Goal: Task Accomplishment & Management: Manage account settings

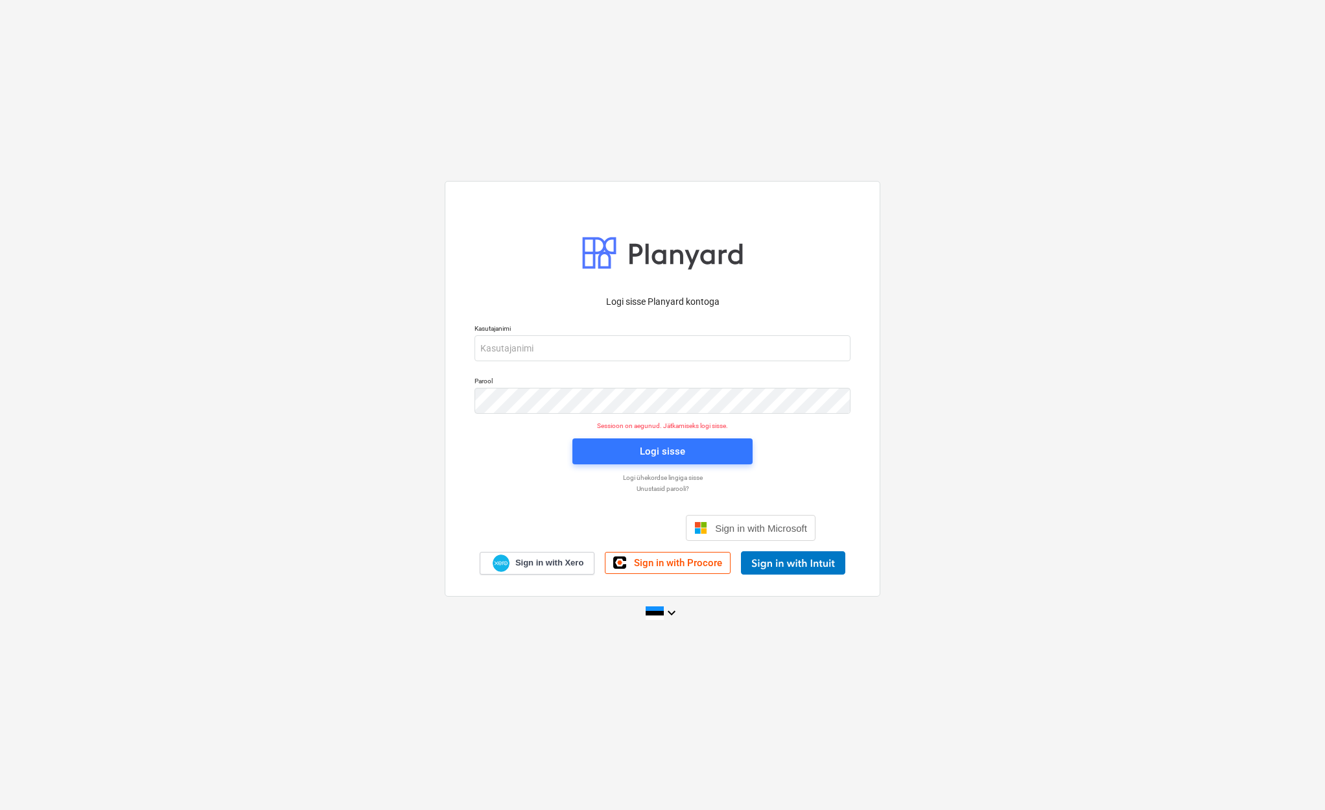
click at [648, 528] on div "Logi sisse Google’i kontoga. Avaneb uuel vahelehel" at bounding box center [593, 528] width 166 height 29
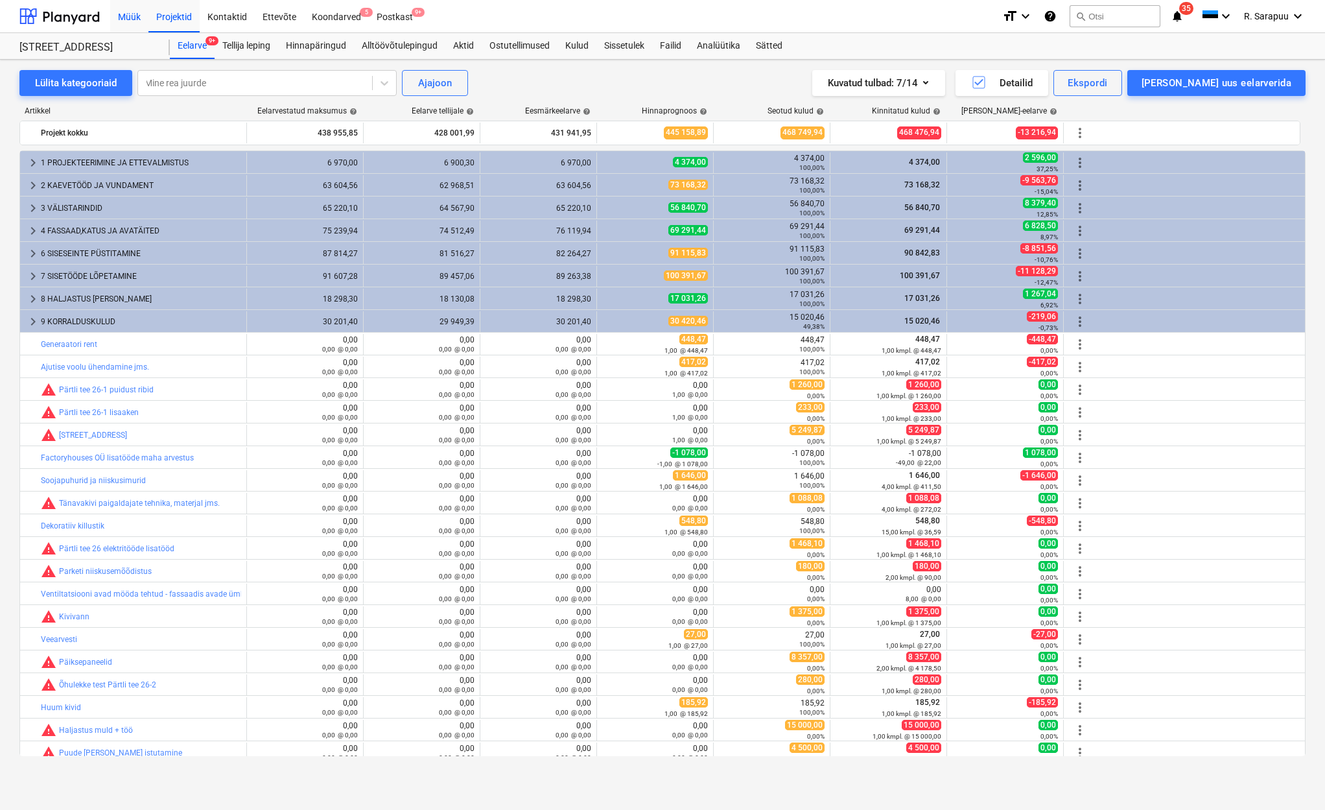
click at [132, 16] on div "Müük" at bounding box center [129, 15] width 38 height 33
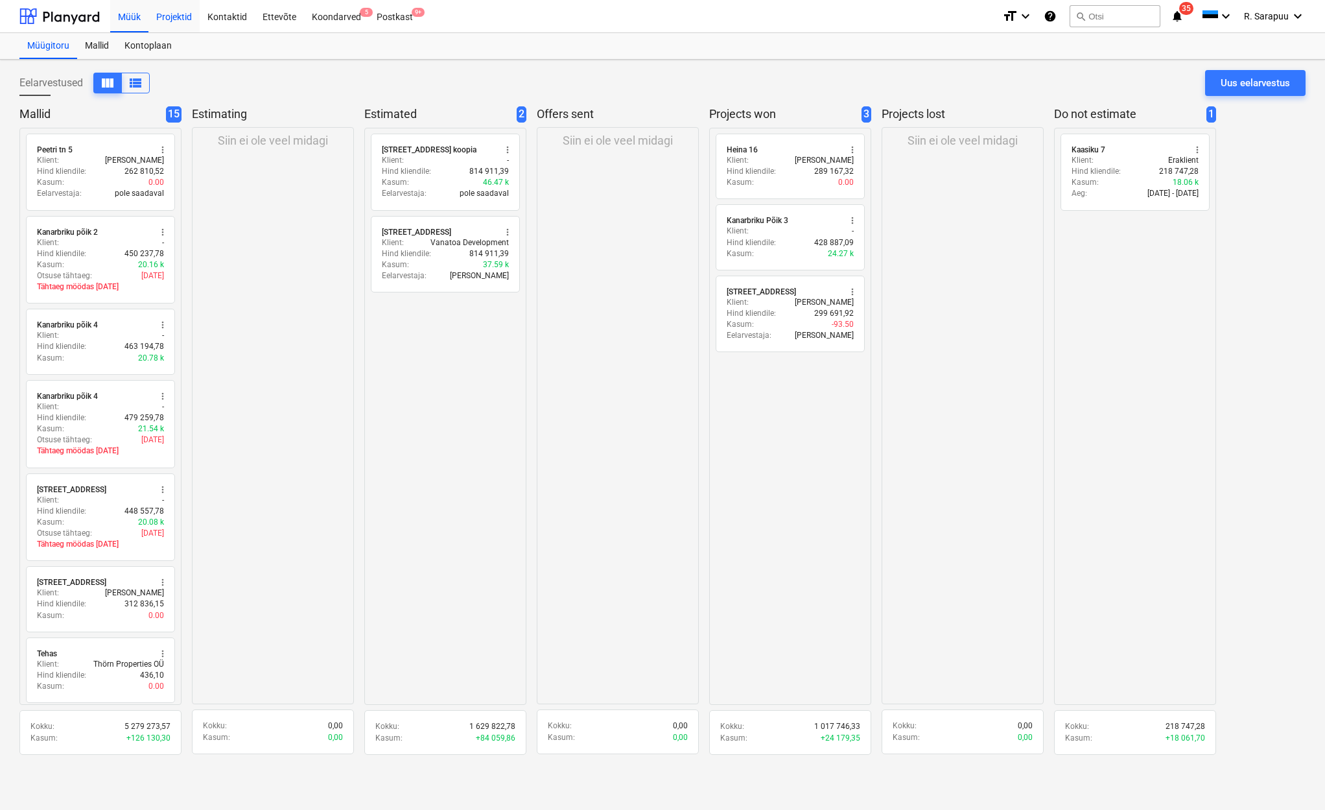
click at [176, 16] on div "Projektid" at bounding box center [173, 15] width 51 height 33
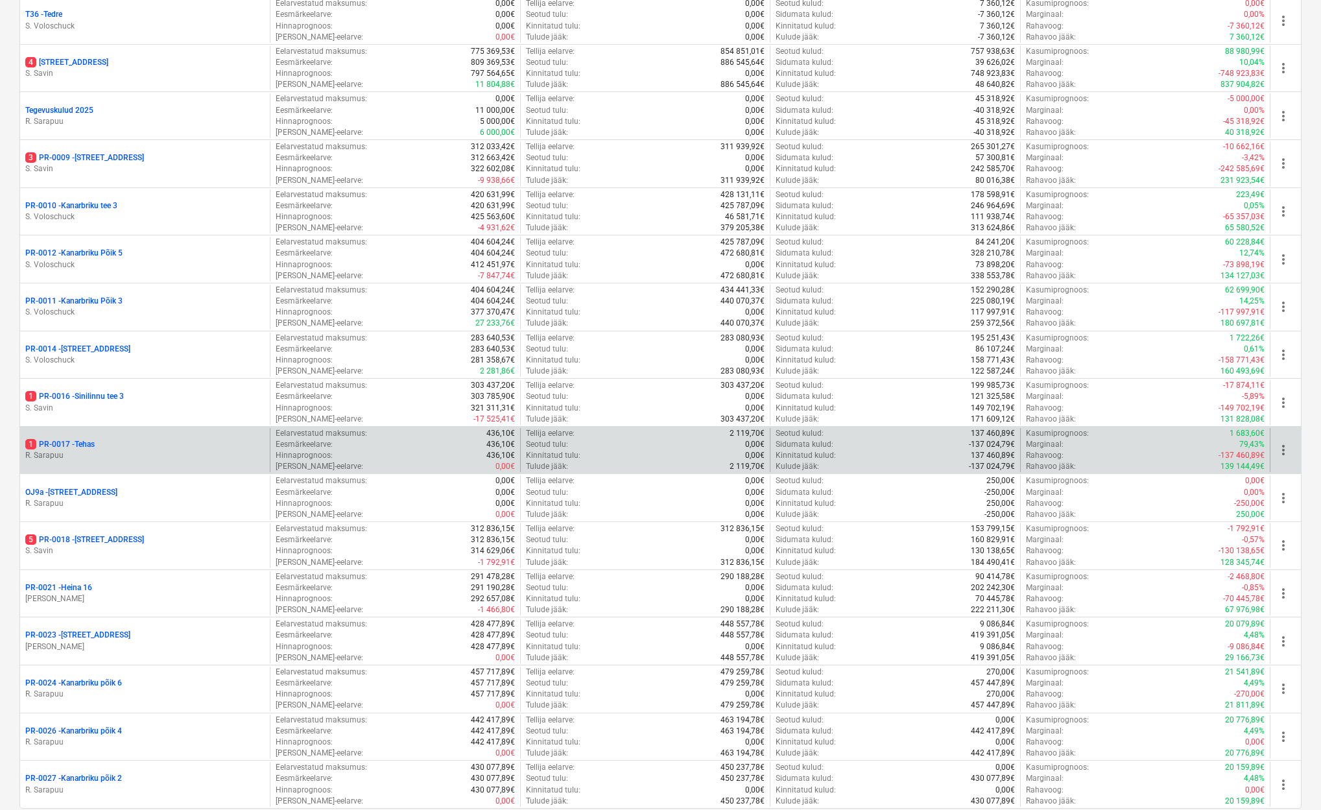
scroll to position [668, 0]
click at [74, 438] on p "1 PR-0017 - Tehas" at bounding box center [59, 441] width 69 height 11
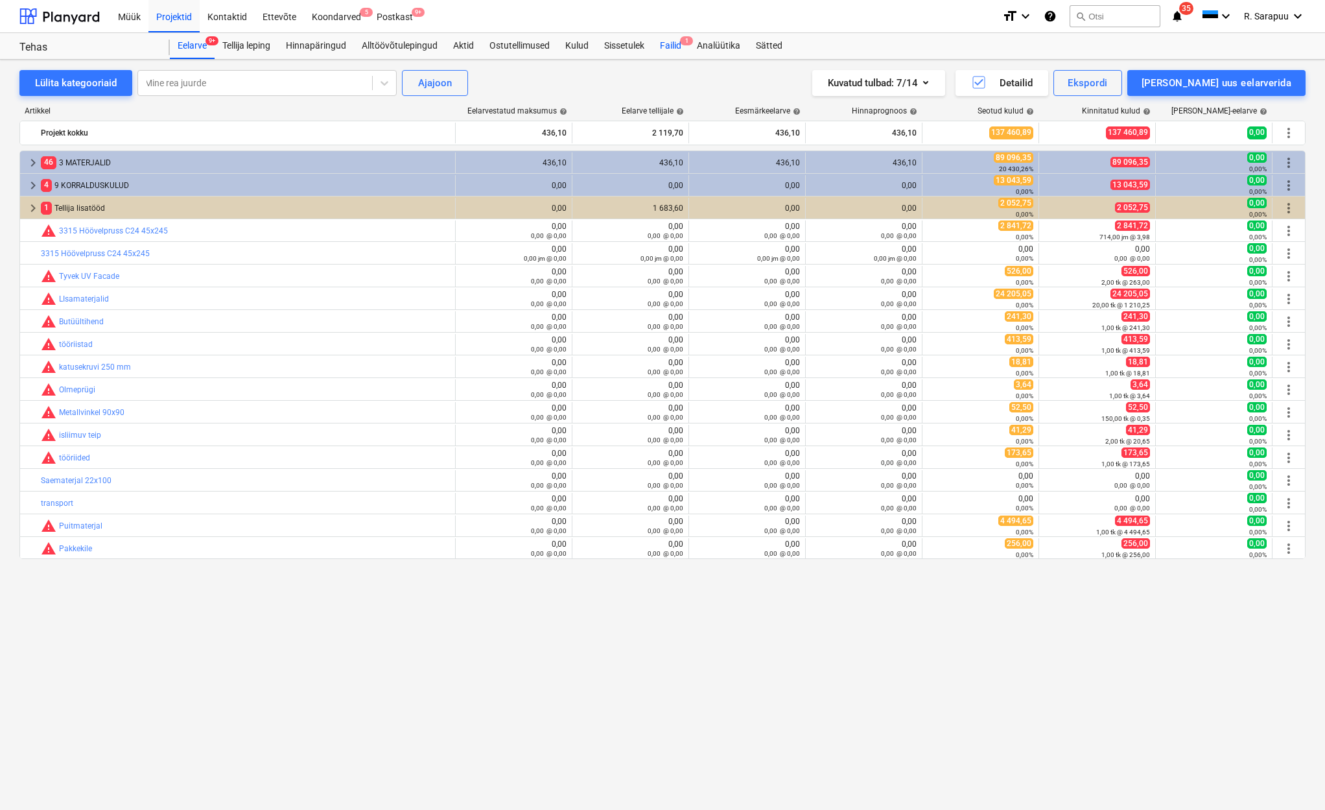
click at [664, 38] on div "Failid 1" at bounding box center [670, 46] width 37 height 26
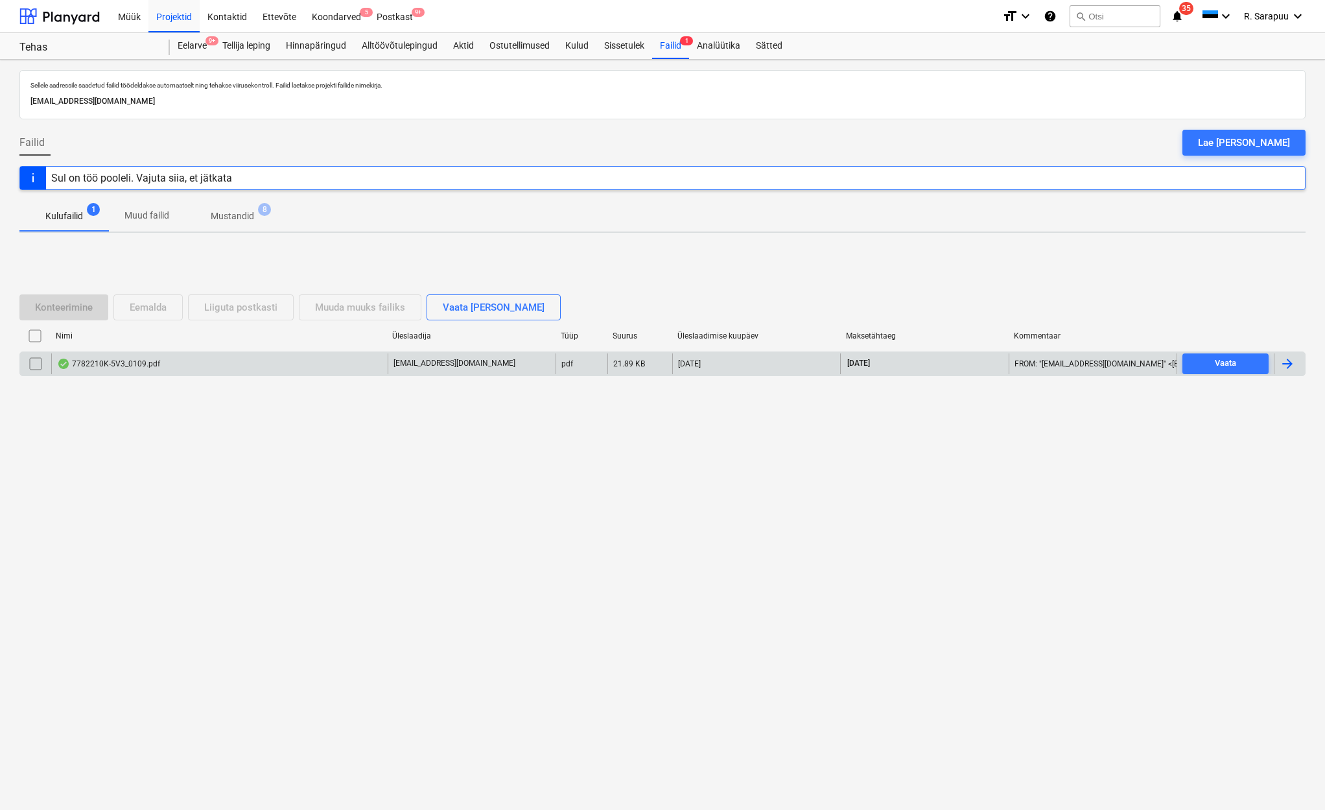
click at [89, 361] on div "7782210K-5V3_0109.pdf" at bounding box center [108, 364] width 103 height 10
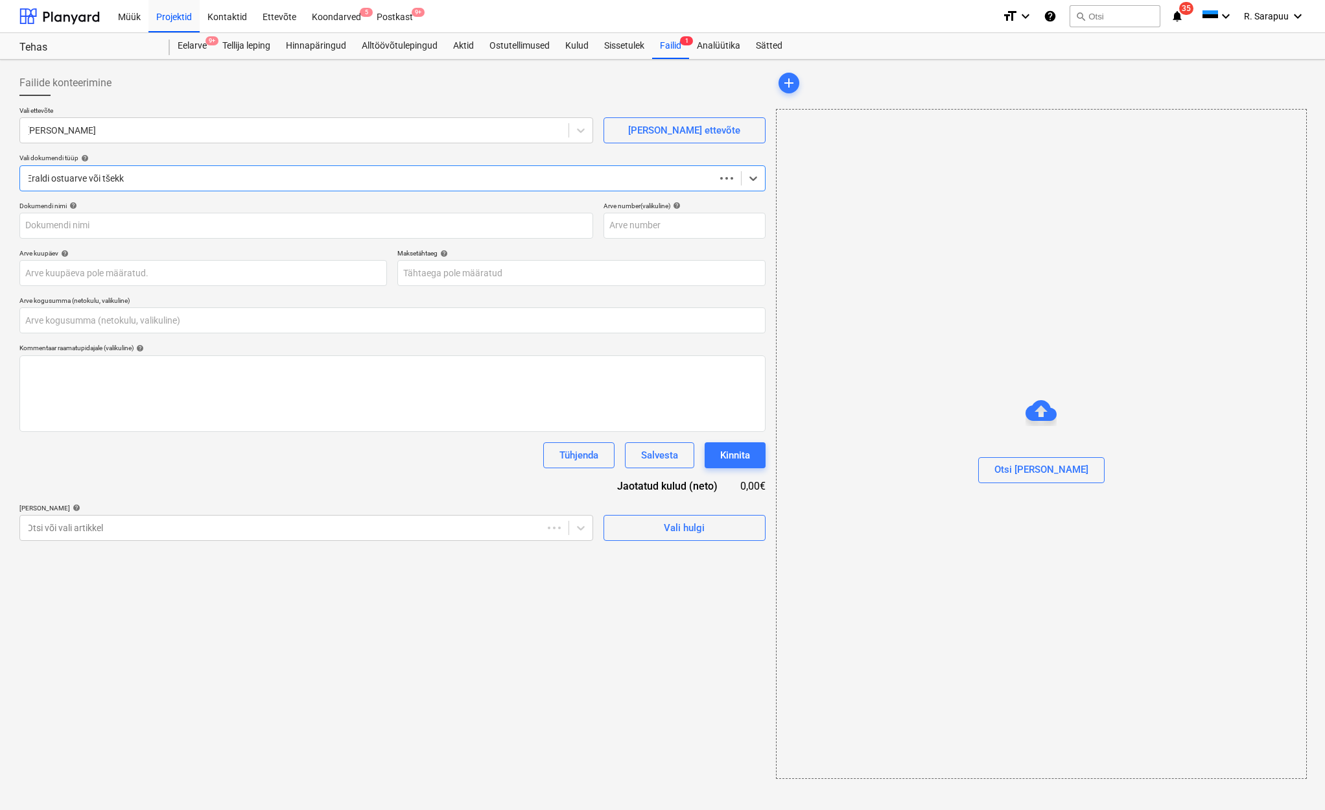
type input "0,00"
type input "7782210K-5V3"
type input "29 Aug 2025"
type input "13 Oct 2025"
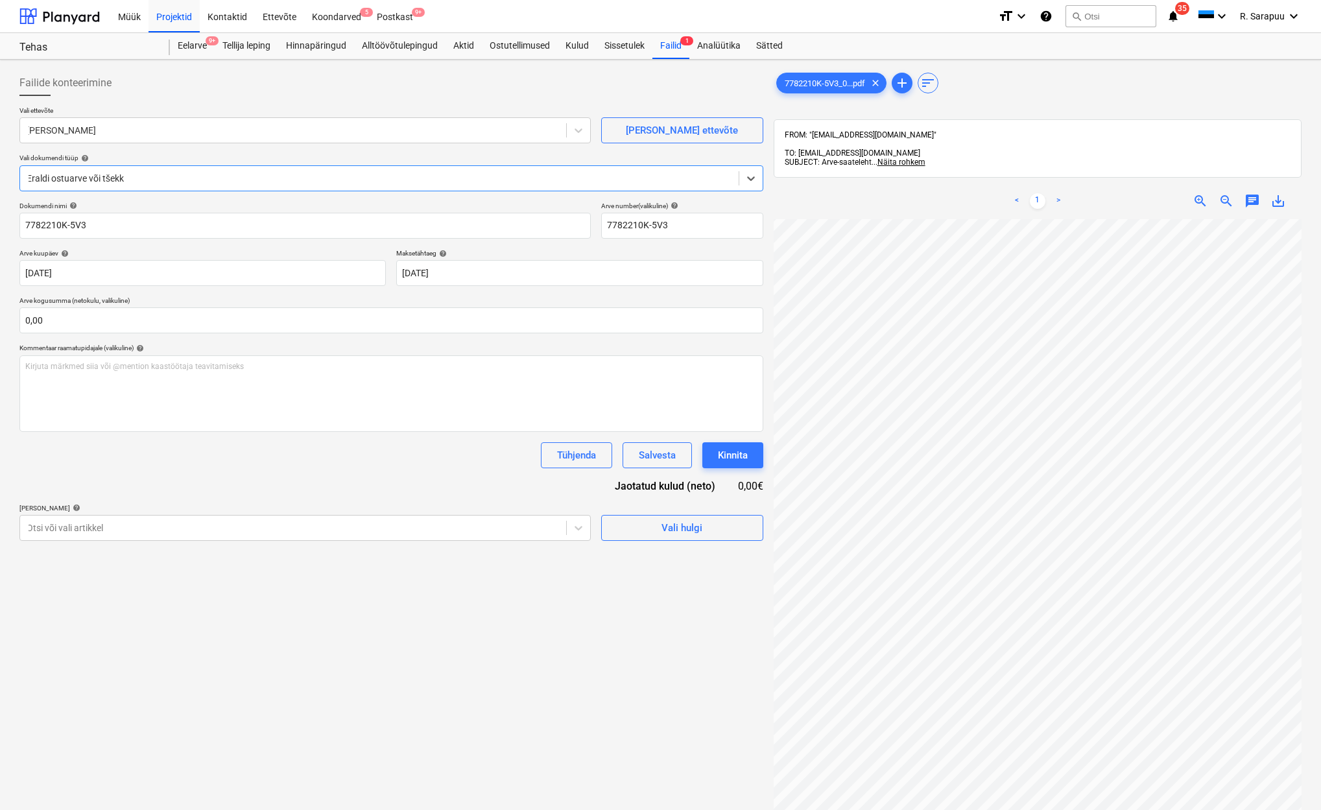
scroll to position [1, 59]
click at [549, 529] on div at bounding box center [293, 527] width 533 height 13
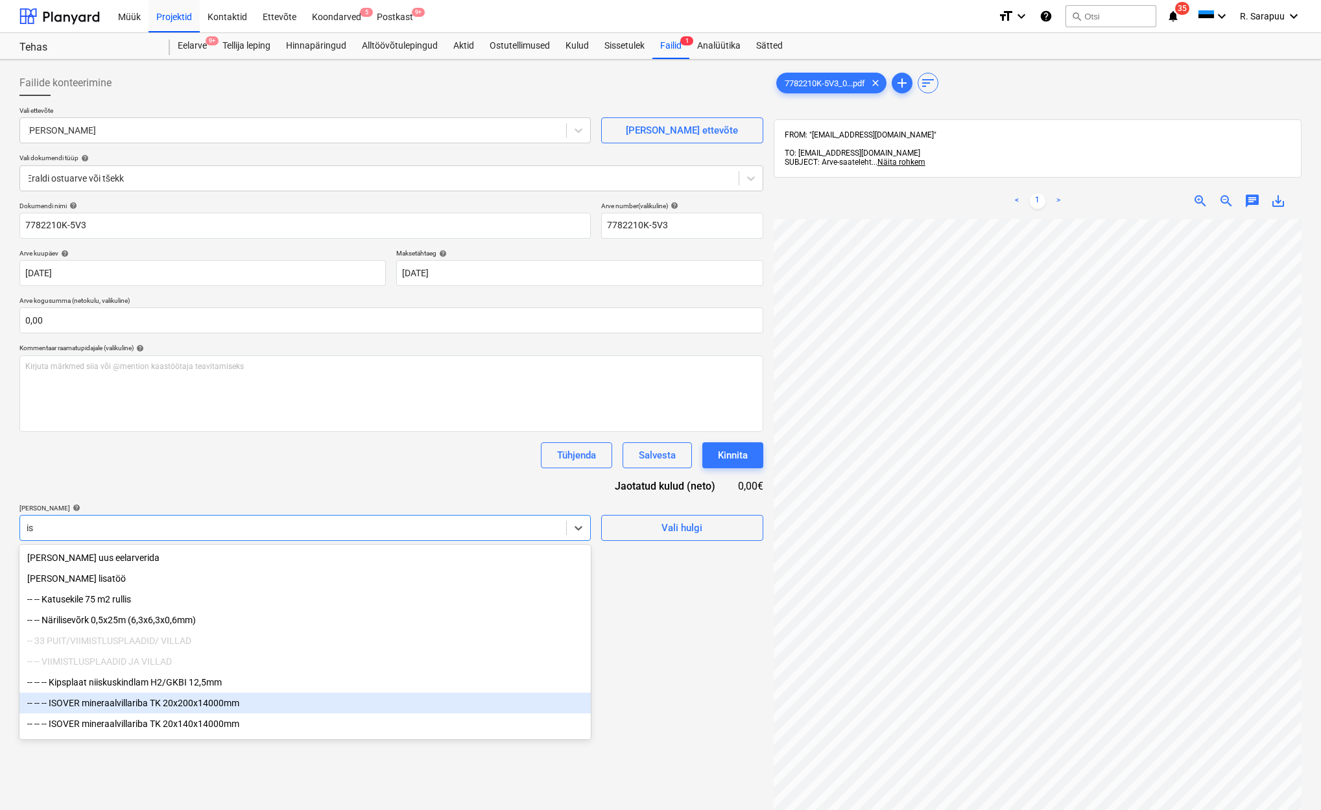
type input "i"
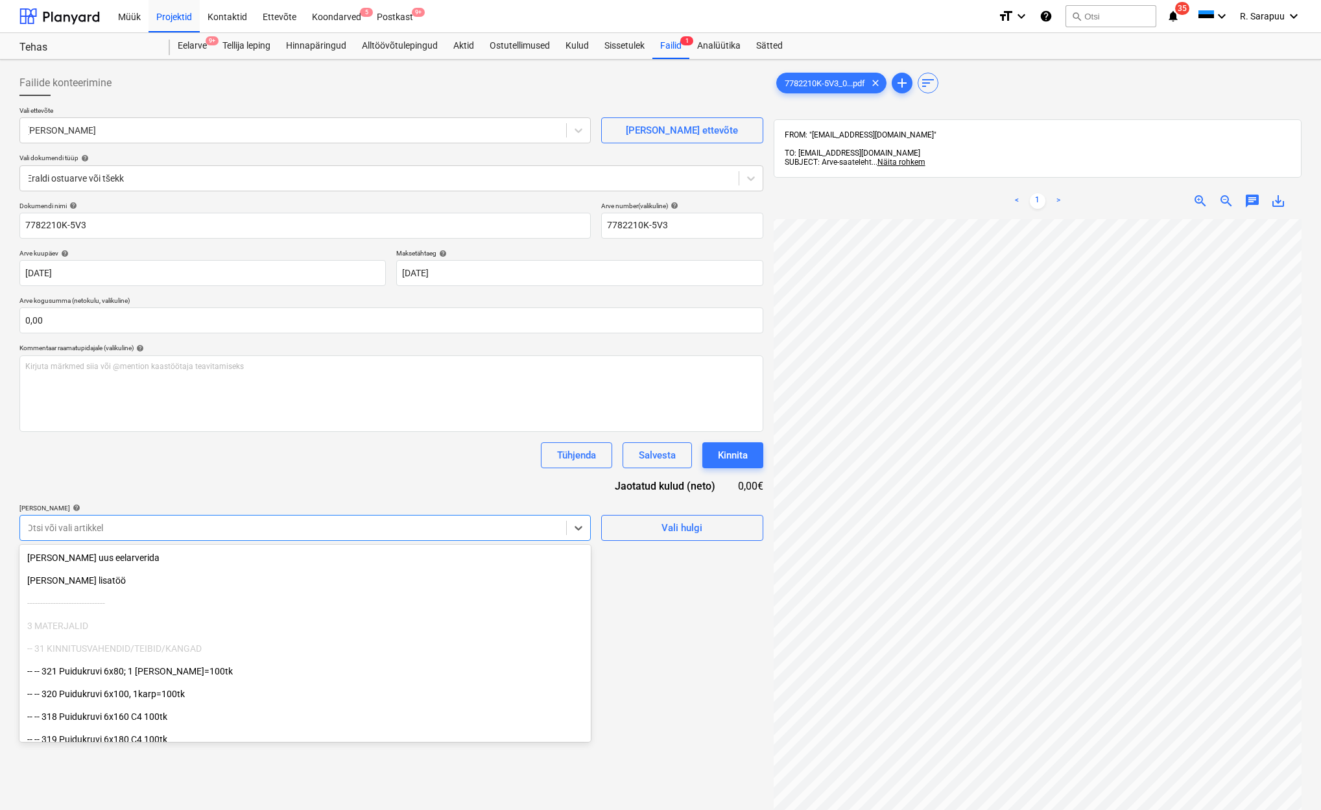
click at [549, 488] on div "Dokumendi nimi help 7782210K-5V3 Arve number (valikuline) help 7782210K-5V3 Arv…" at bounding box center [391, 371] width 744 height 339
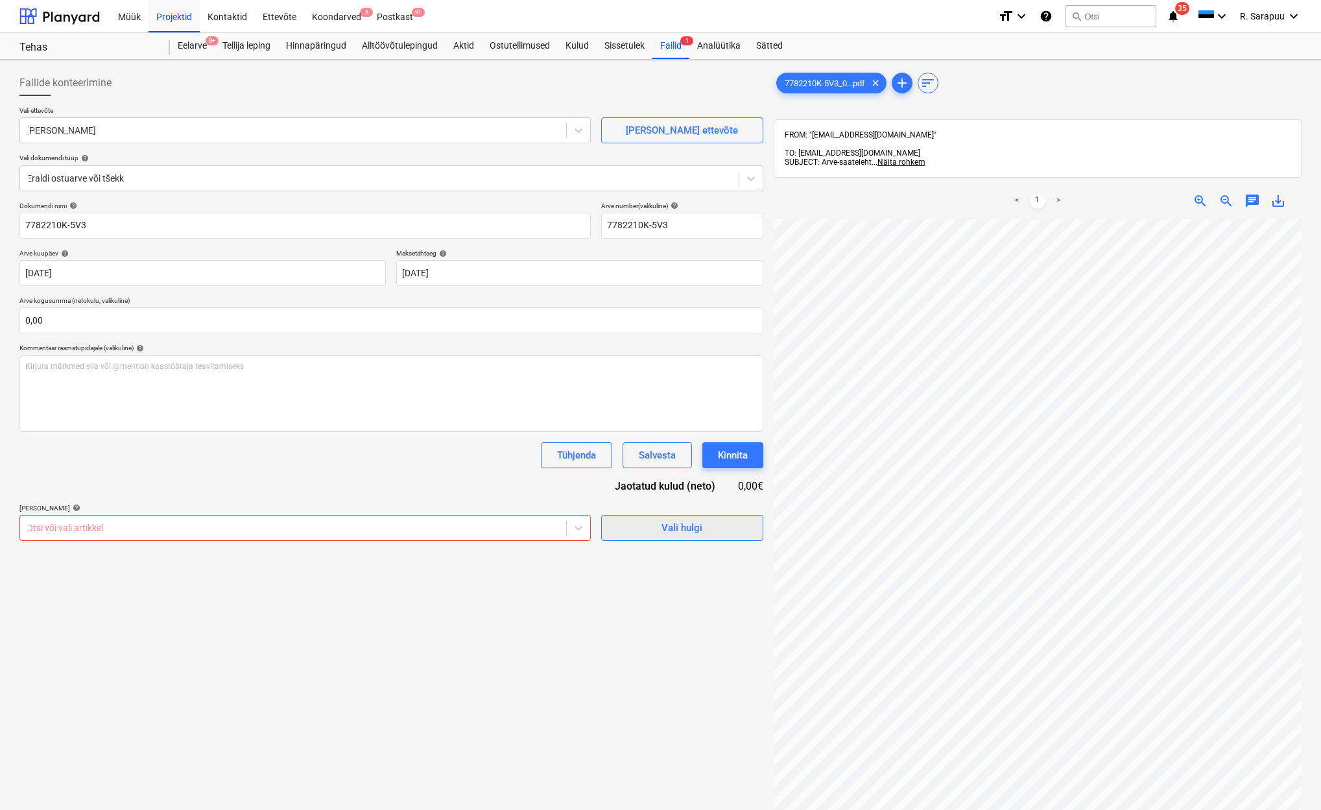
click at [695, 523] on div "Vali hulgi" at bounding box center [681, 527] width 41 height 17
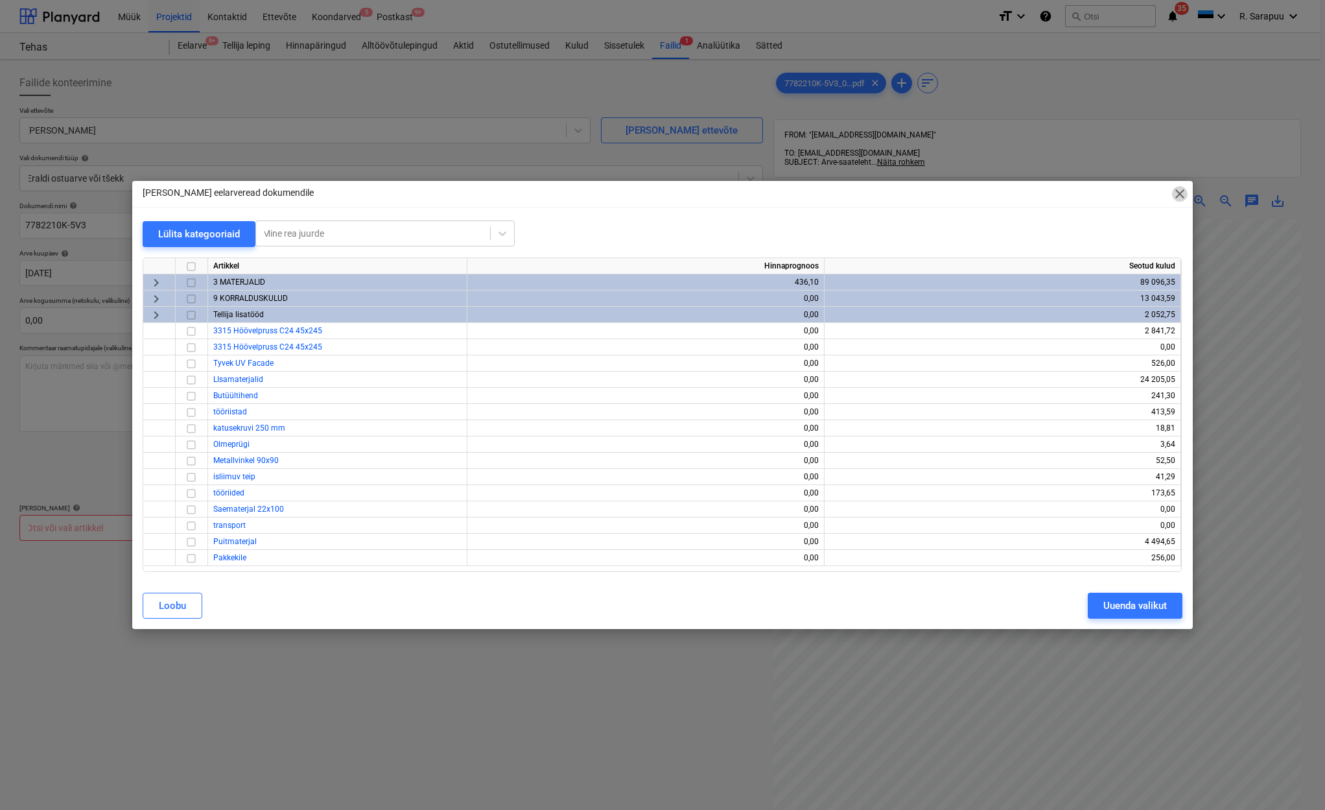
click at [1181, 199] on span "close" at bounding box center [1180, 194] width 16 height 16
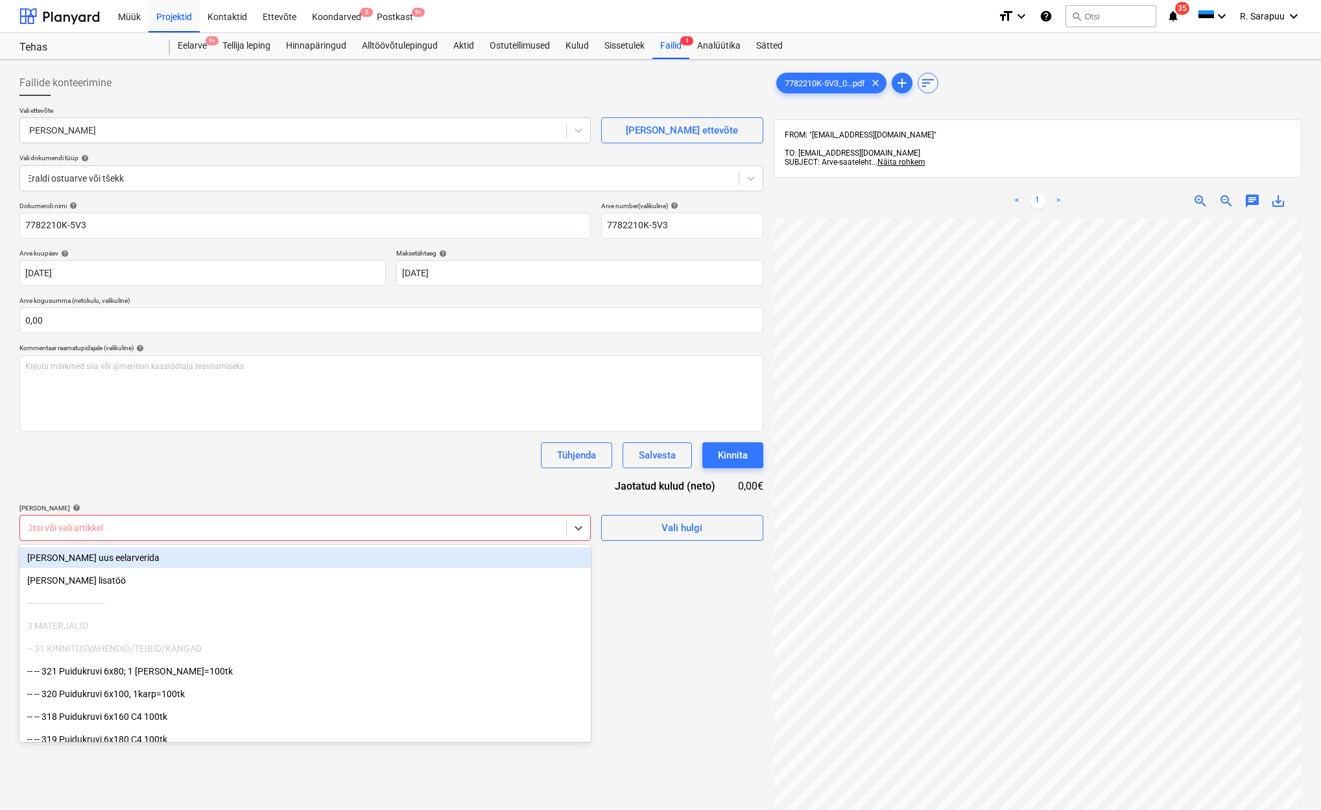
click at [242, 530] on div at bounding box center [293, 527] width 533 height 13
drag, startPoint x: 56, startPoint y: 582, endPoint x: 48, endPoint y: 607, distance: 25.8
click at [73, 556] on div "Lisa uus eelarverida" at bounding box center [304, 557] width 571 height 21
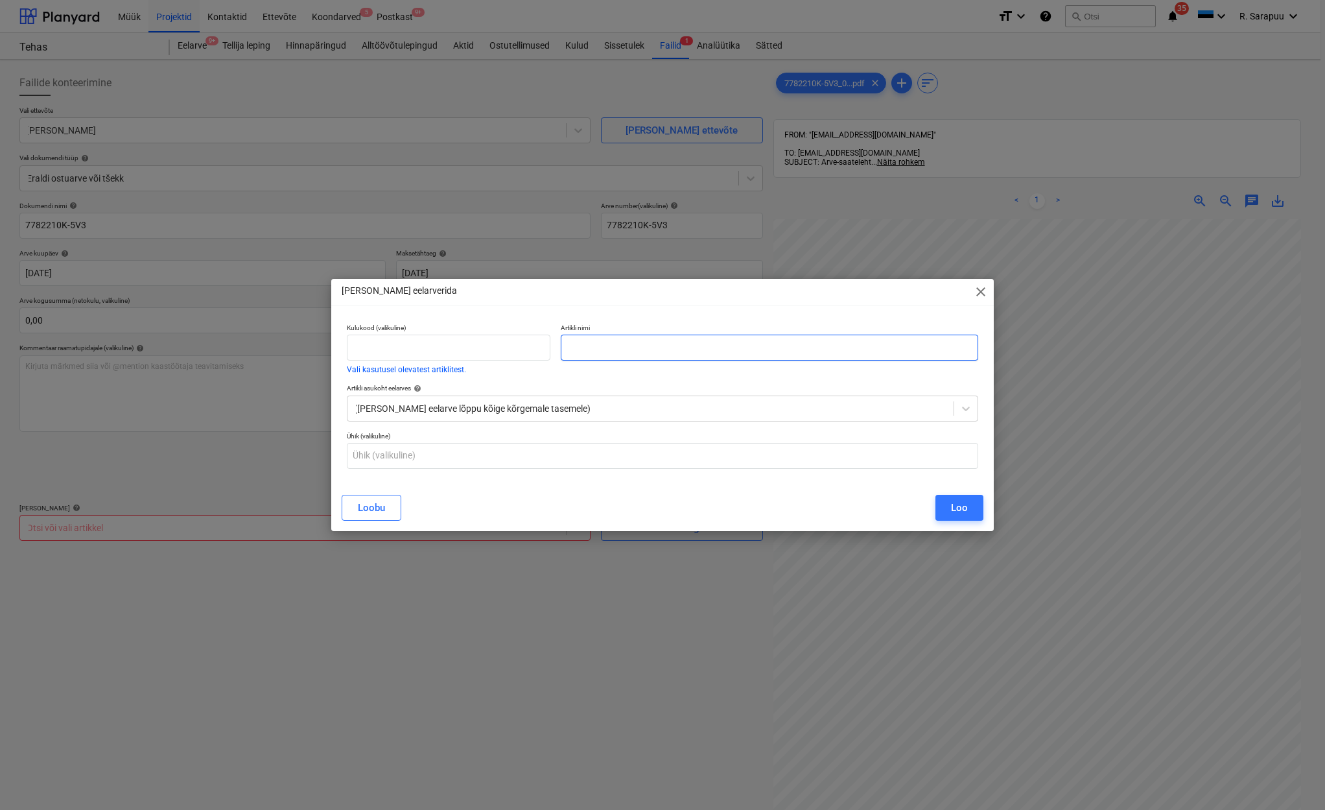
click at [656, 349] on input "text" at bounding box center [770, 348] width 418 height 26
type input "Isolatsioon"
click at [952, 508] on div "Loo" at bounding box center [959, 507] width 17 height 17
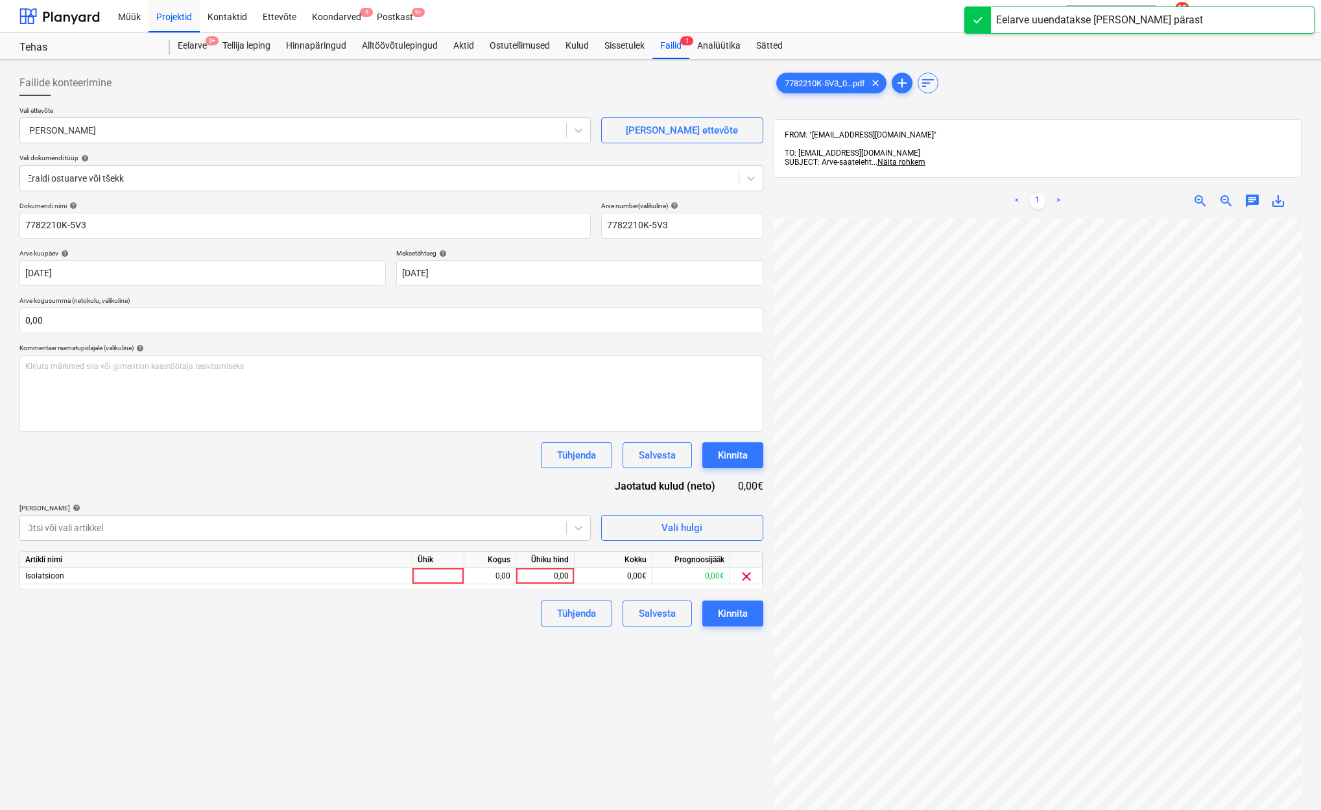
click at [551, 564] on div "Ühiku hind" at bounding box center [545, 560] width 58 height 16
click at [548, 573] on div "0,00" at bounding box center [544, 576] width 47 height 16
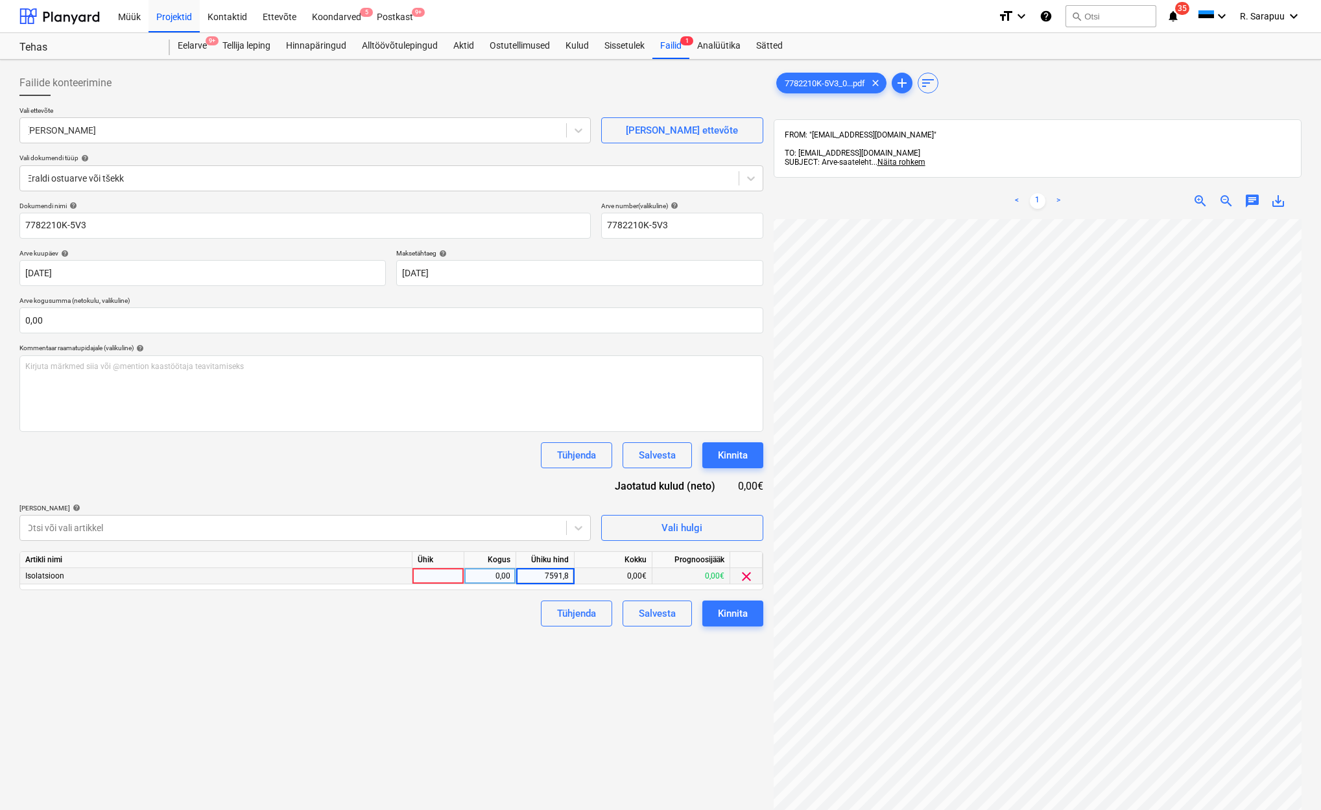
type input "7591,88"
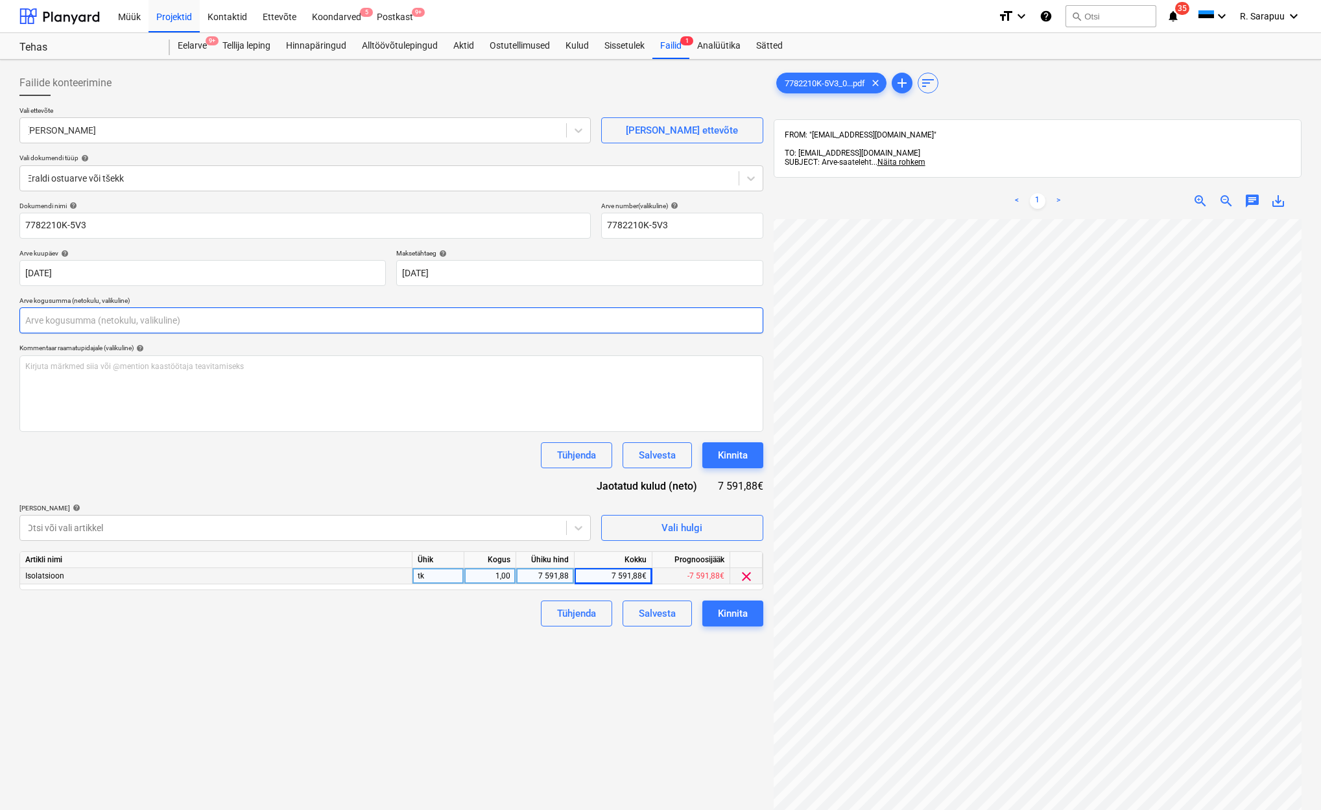
click at [243, 313] on input "text" at bounding box center [391, 320] width 744 height 26
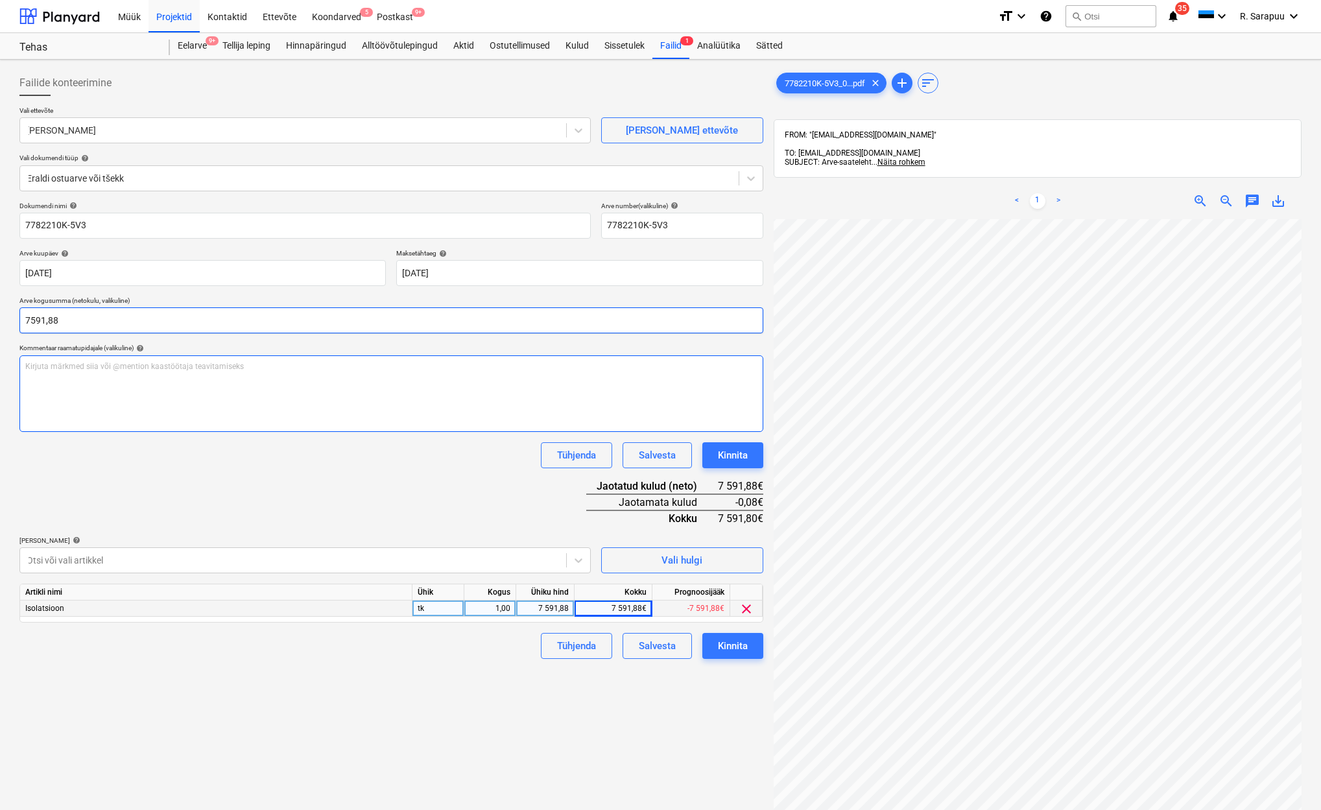
type input "7 591,88"
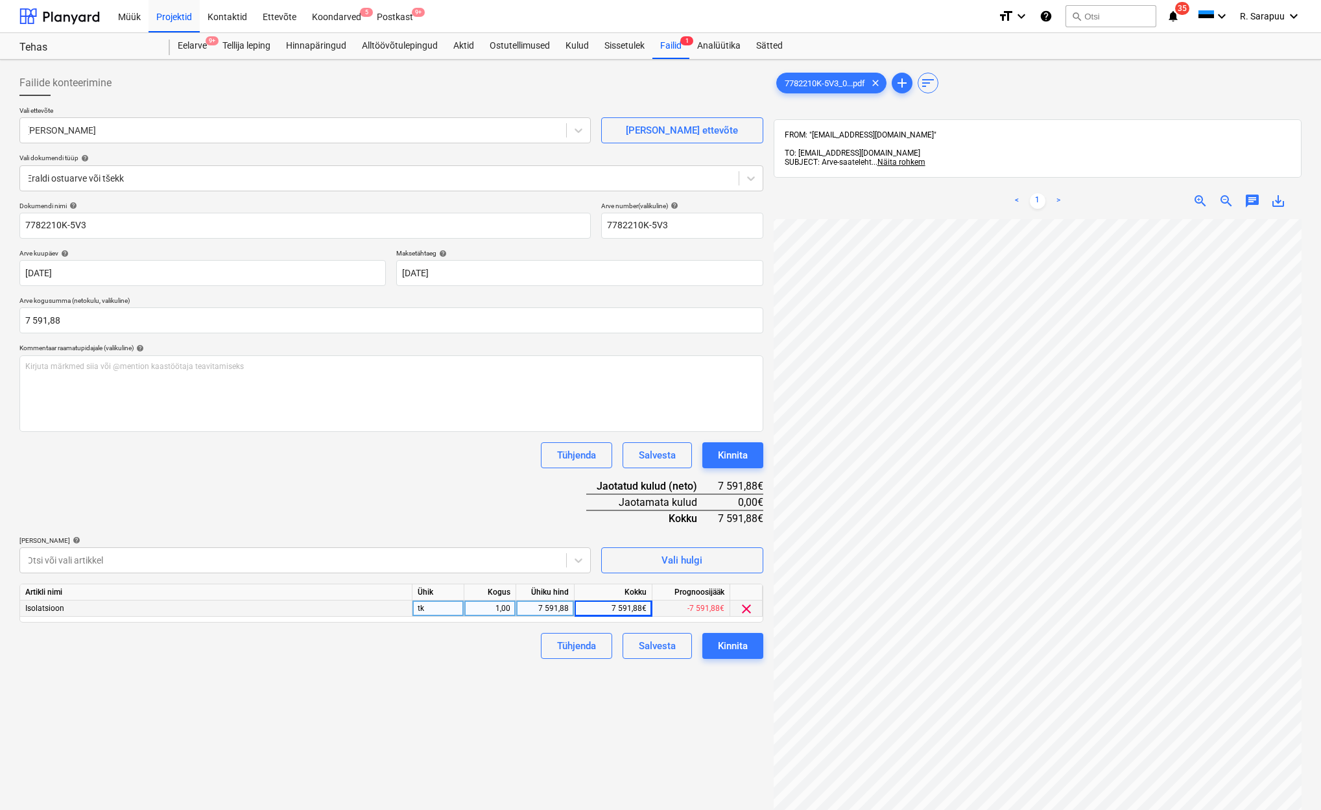
click at [379, 530] on div "Dokumendi nimi help 7782210K-5V3 Arve number (valikuline) help 7782210K-5V3 Arv…" at bounding box center [391, 430] width 744 height 457
click at [737, 643] on div "Kinnita" at bounding box center [733, 645] width 30 height 17
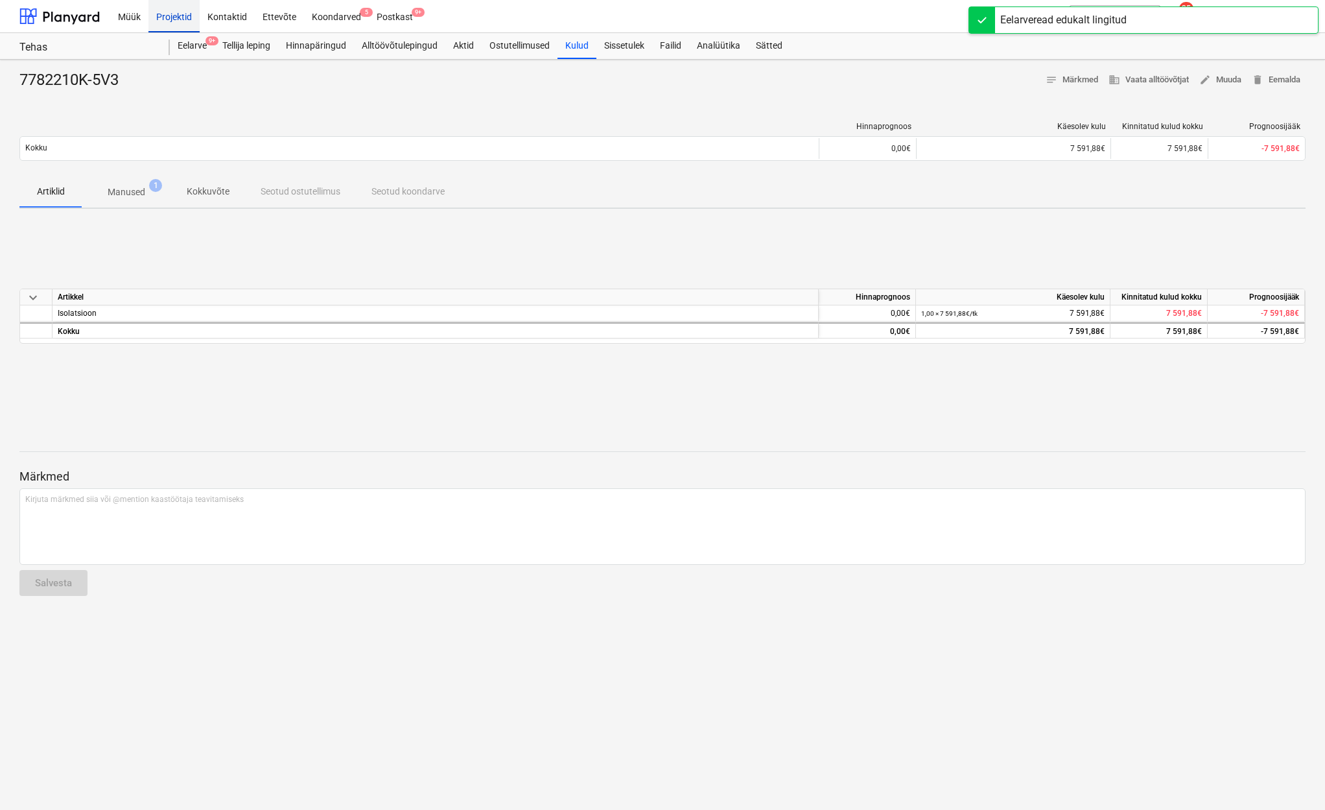
click at [166, 16] on div "Projektid" at bounding box center [173, 15] width 51 height 33
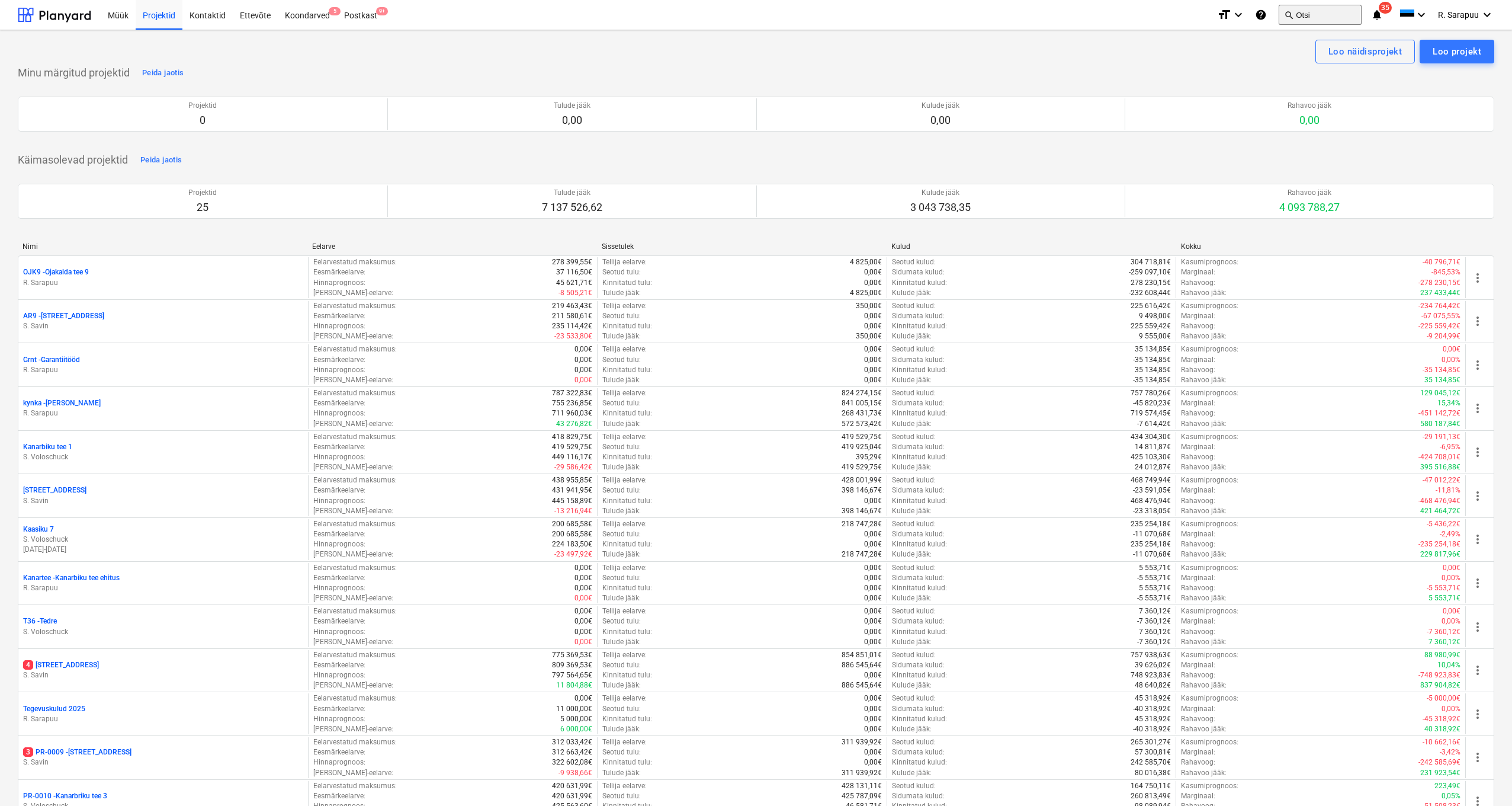
click at [1314, 15] on button "search Otsi" at bounding box center [1320, 15] width 83 height 20
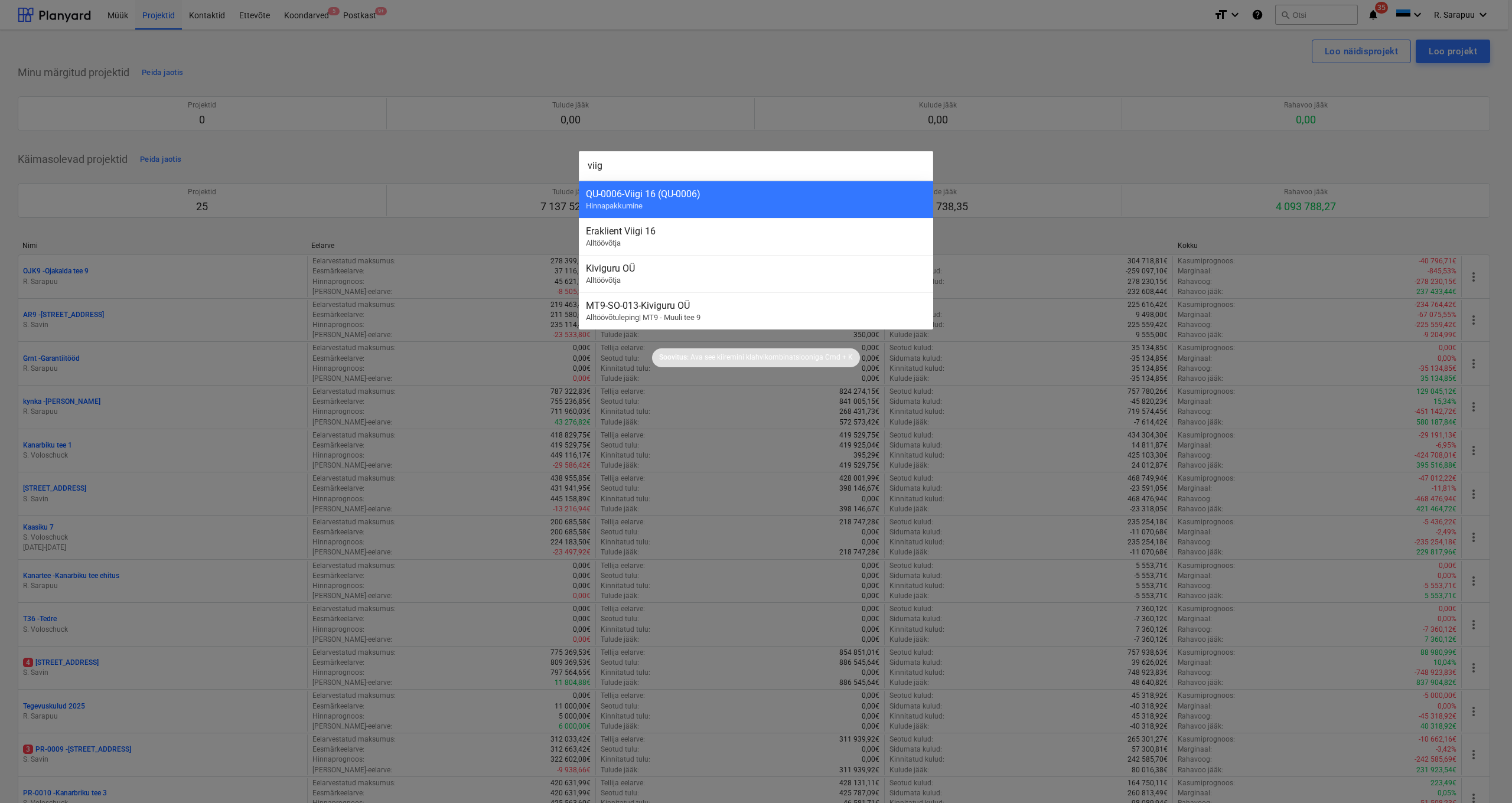
type input "viigi"
click at [1316, 16] on div at bounding box center [756, 402] width 1512 height 803
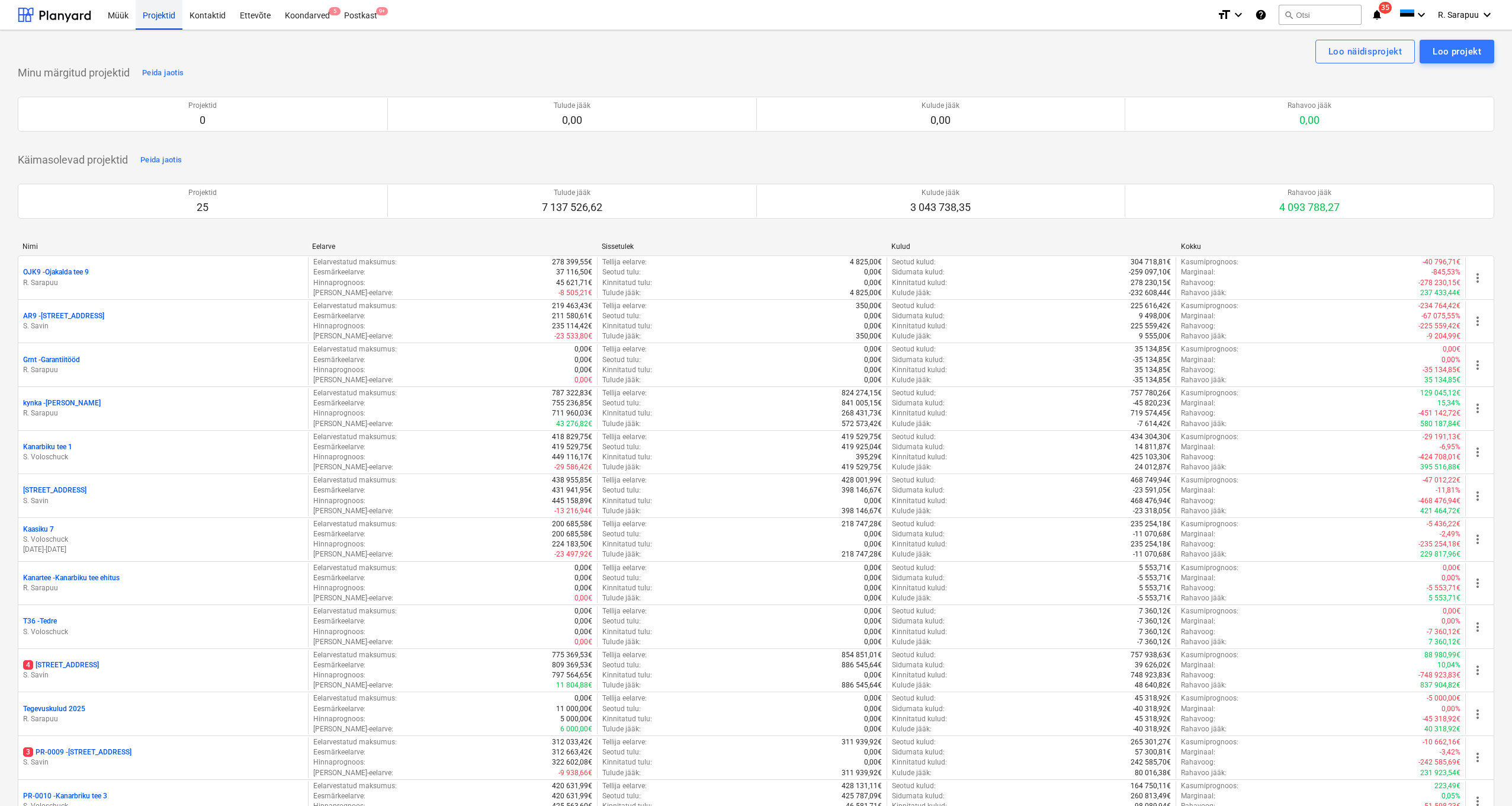
click at [167, 11] on div "Projektid" at bounding box center [158, 14] width 47 height 30
click at [108, 13] on div "Müük" at bounding box center [118, 14] width 35 height 30
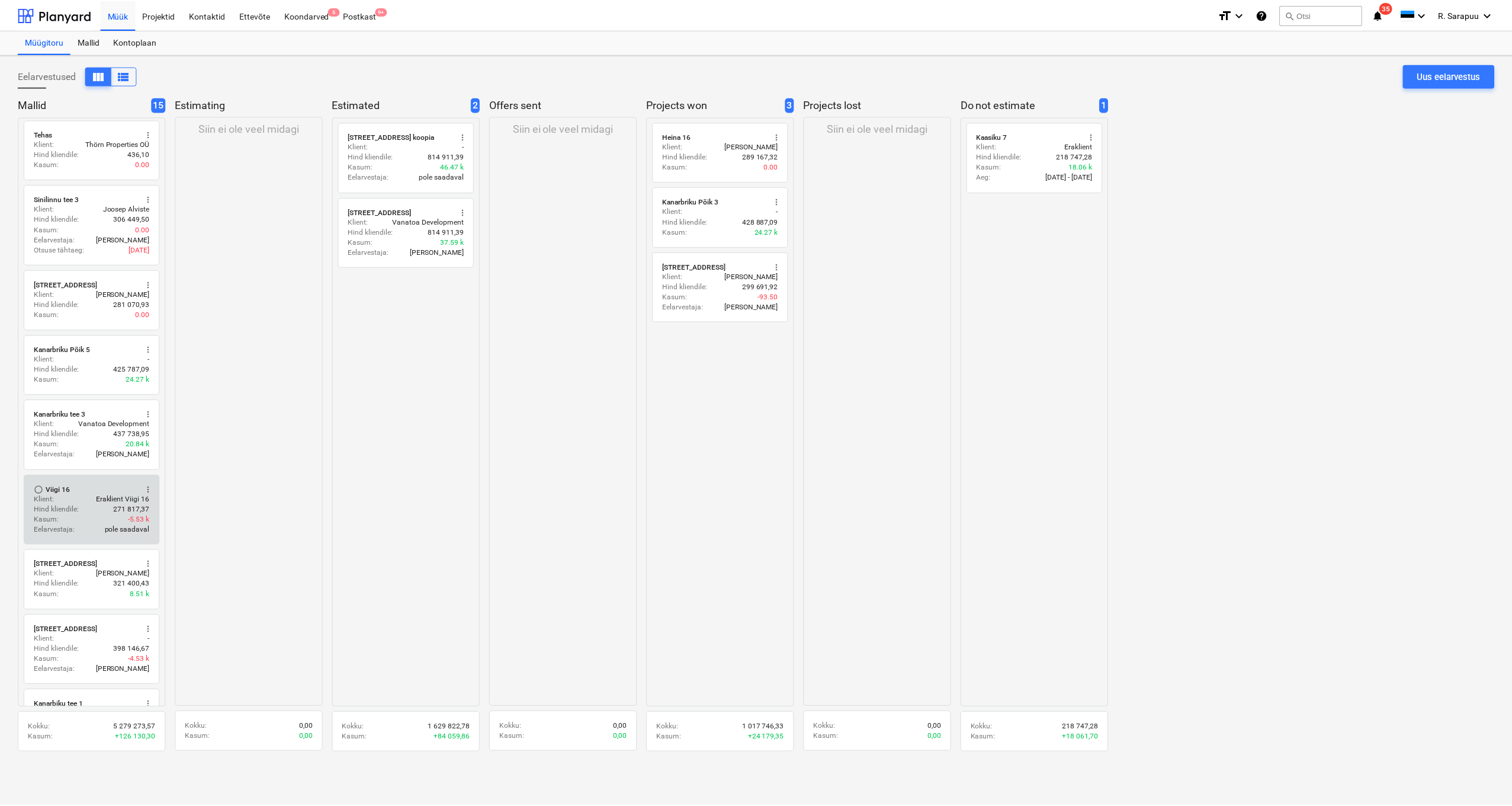
scroll to position [465, 0]
click at [92, 492] on div "Klient : Eraklient Viigi 16" at bounding box center [91, 496] width 116 height 10
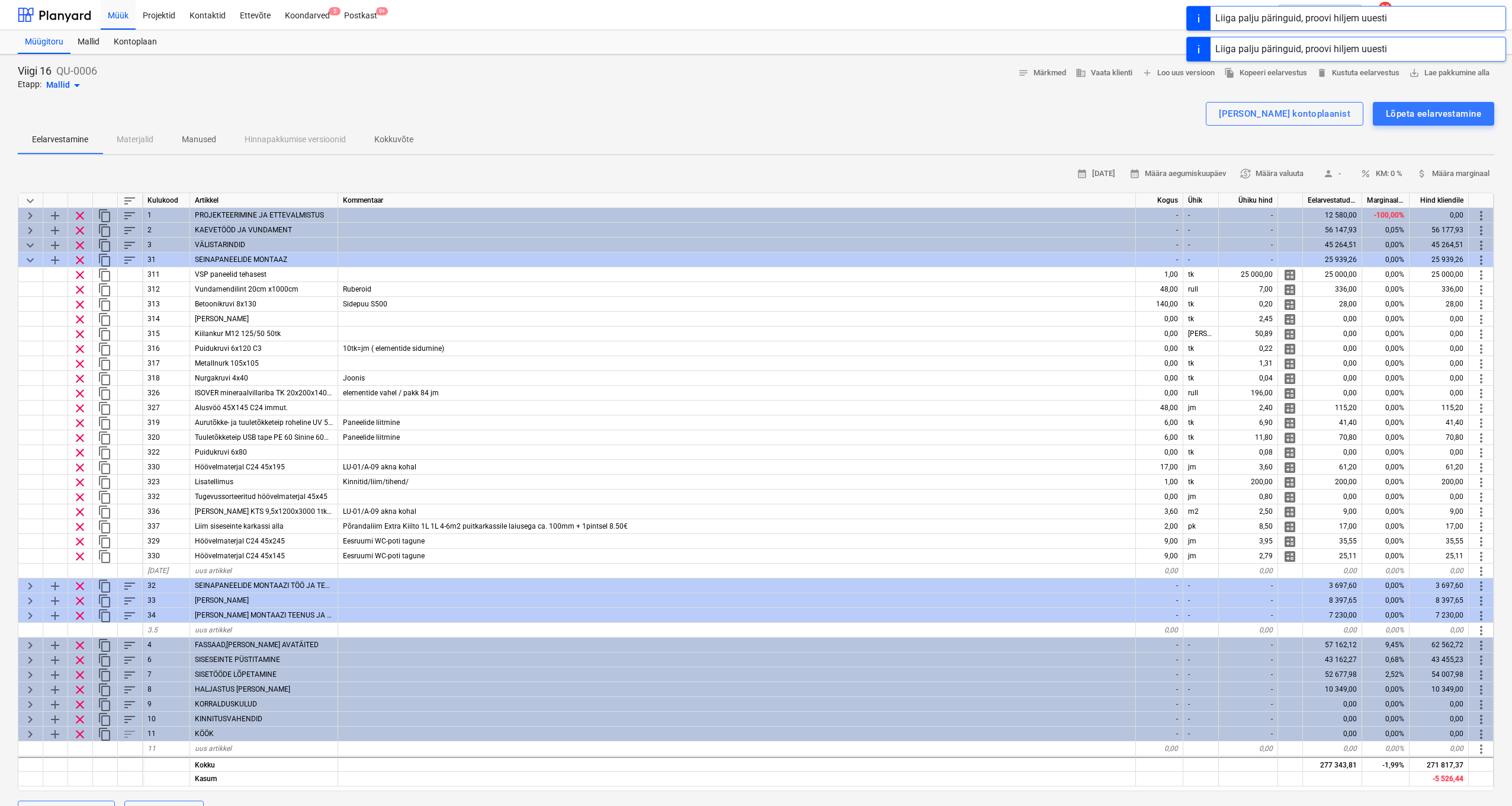
click at [31, 202] on span "keyboard_arrow_down" at bounding box center [30, 201] width 15 height 15
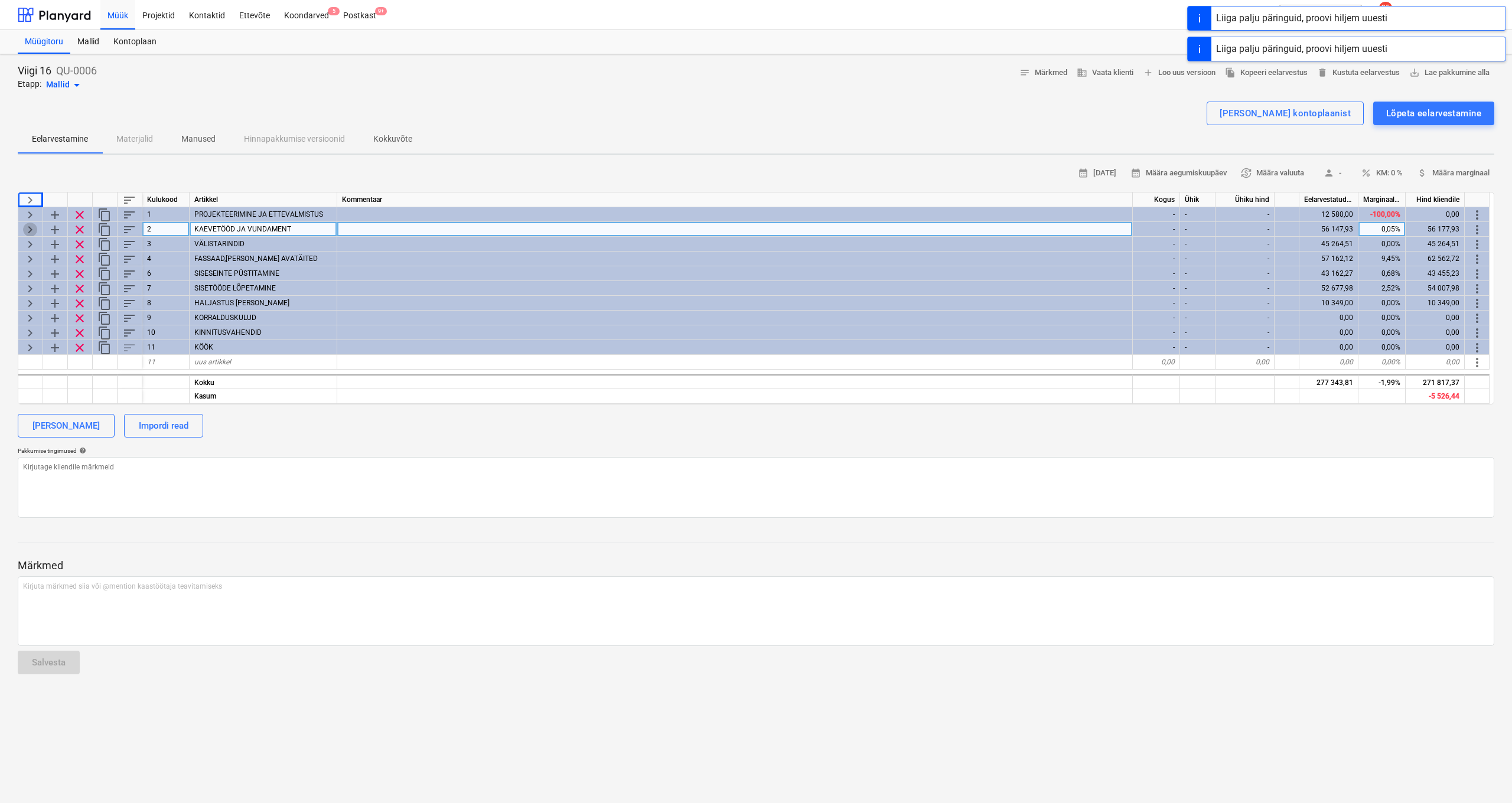
click at [27, 222] on span "keyboard_arrow_right" at bounding box center [30, 229] width 15 height 15
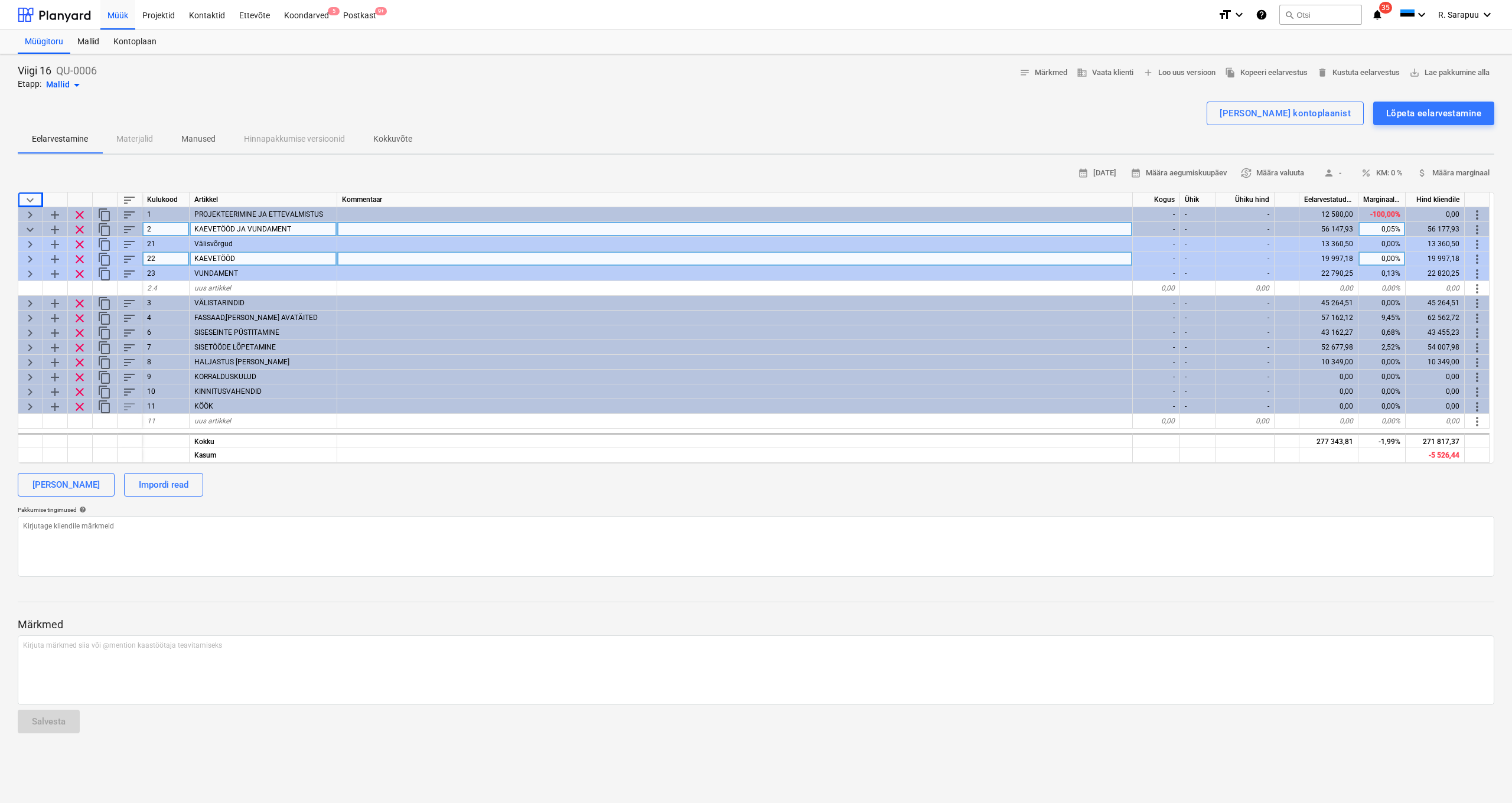
click at [27, 256] on span "keyboard_arrow_right" at bounding box center [30, 259] width 15 height 15
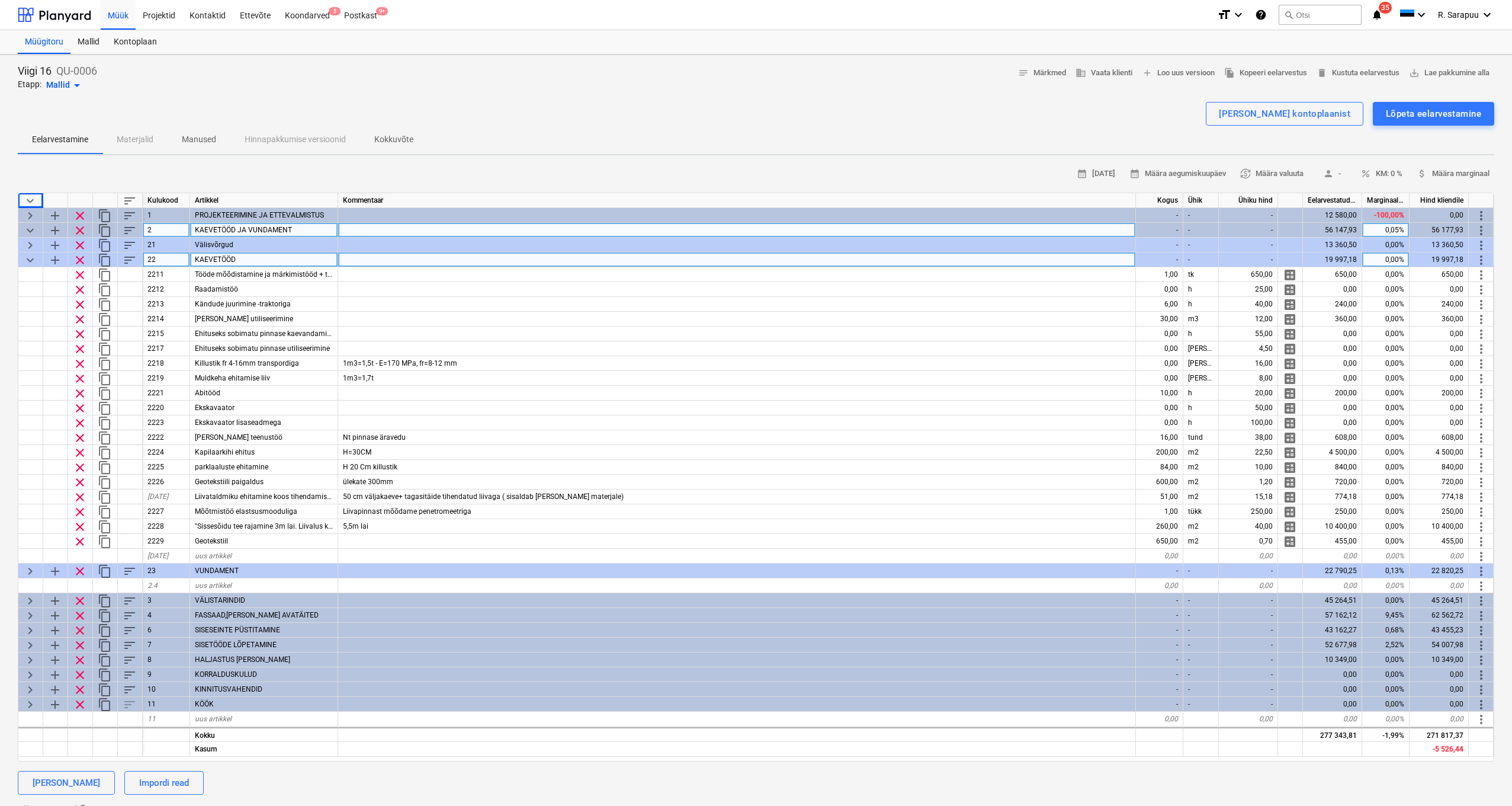
click at [27, 259] on span "keyboard_arrow_down" at bounding box center [30, 260] width 15 height 15
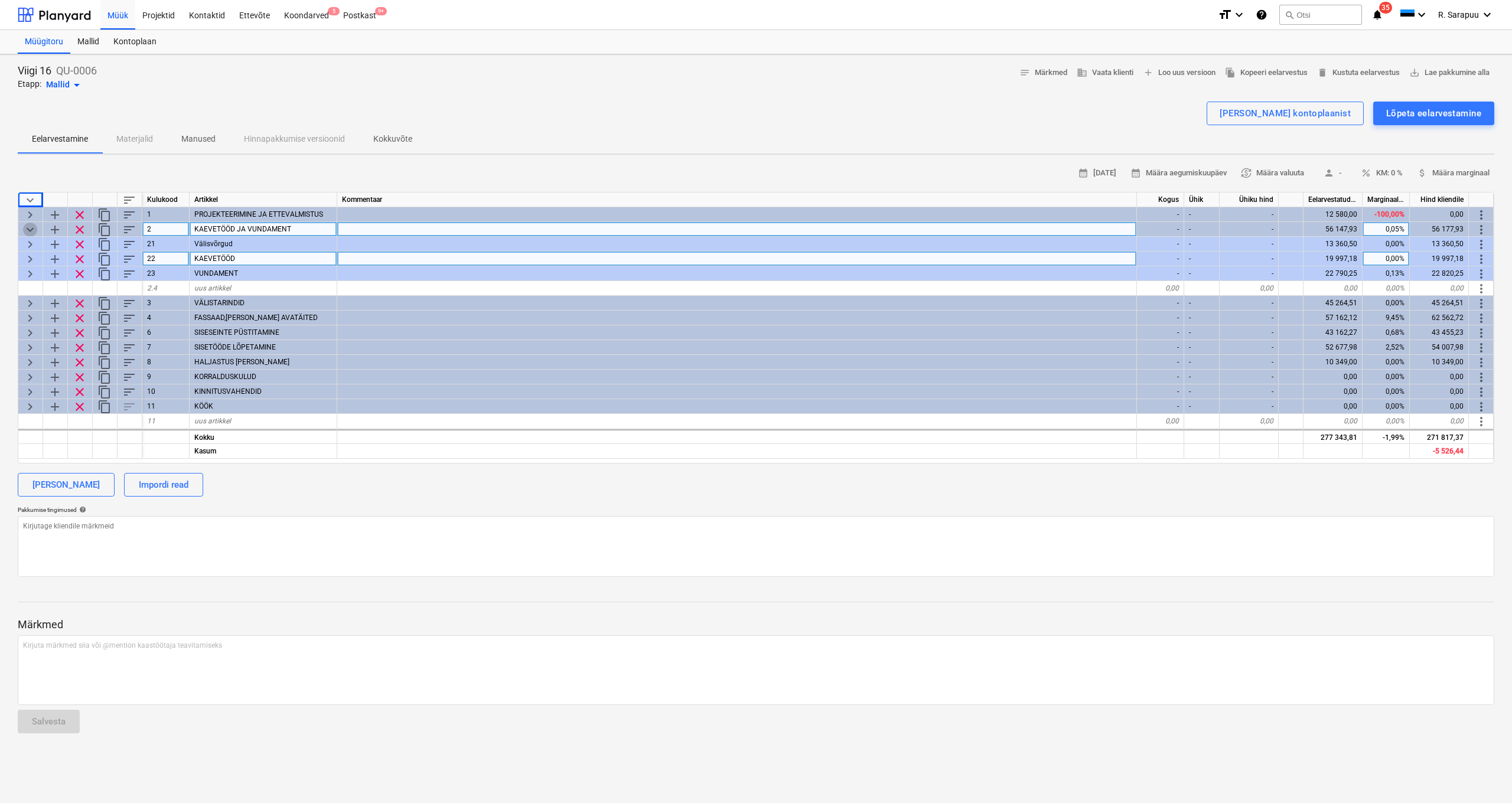
scroll to position [0, 1]
click at [32, 231] on span "keyboard_arrow_down" at bounding box center [30, 229] width 15 height 15
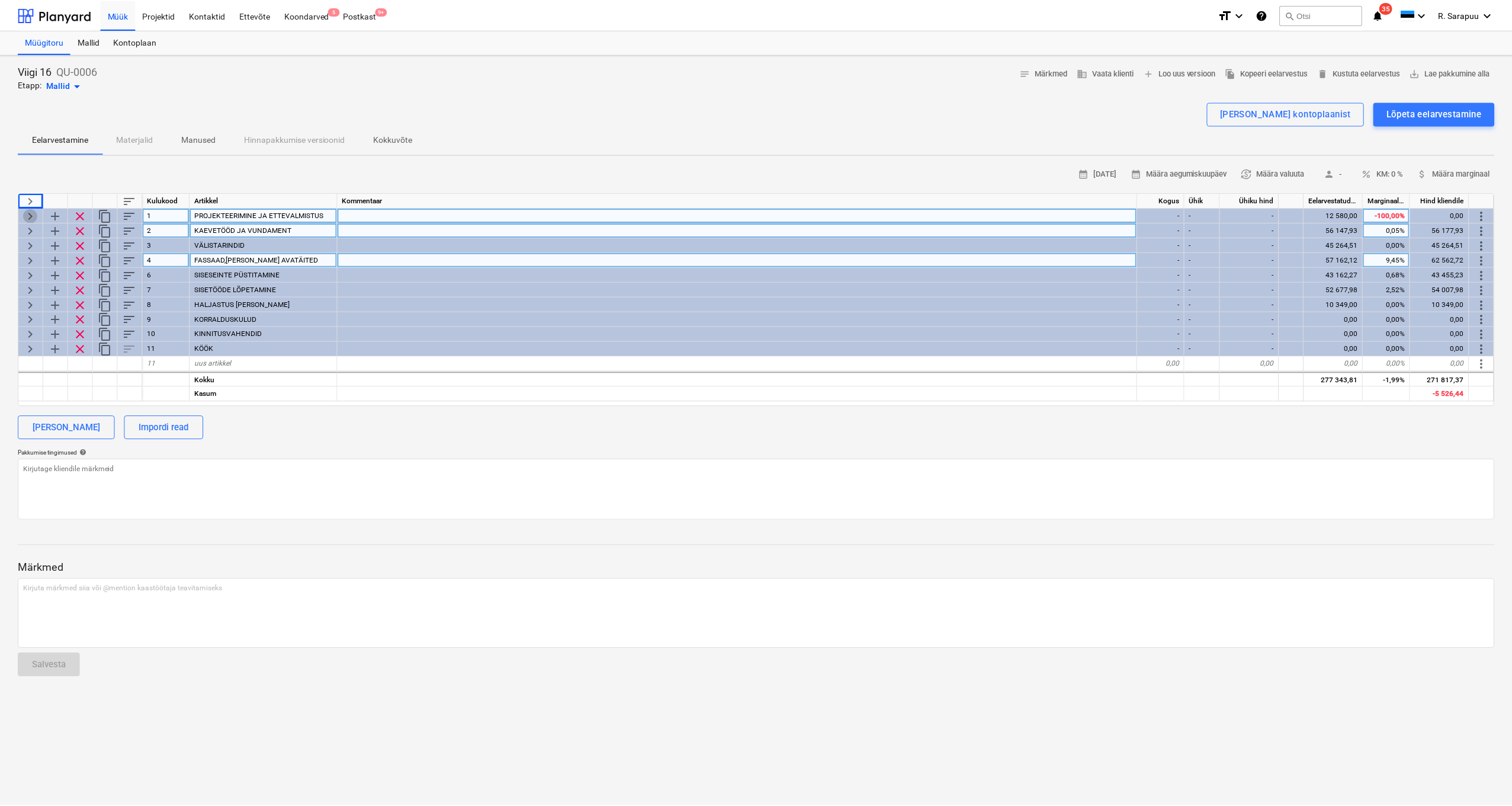
scroll to position [0, 0]
click at [31, 215] on span "keyboard_arrow_right" at bounding box center [30, 216] width 15 height 15
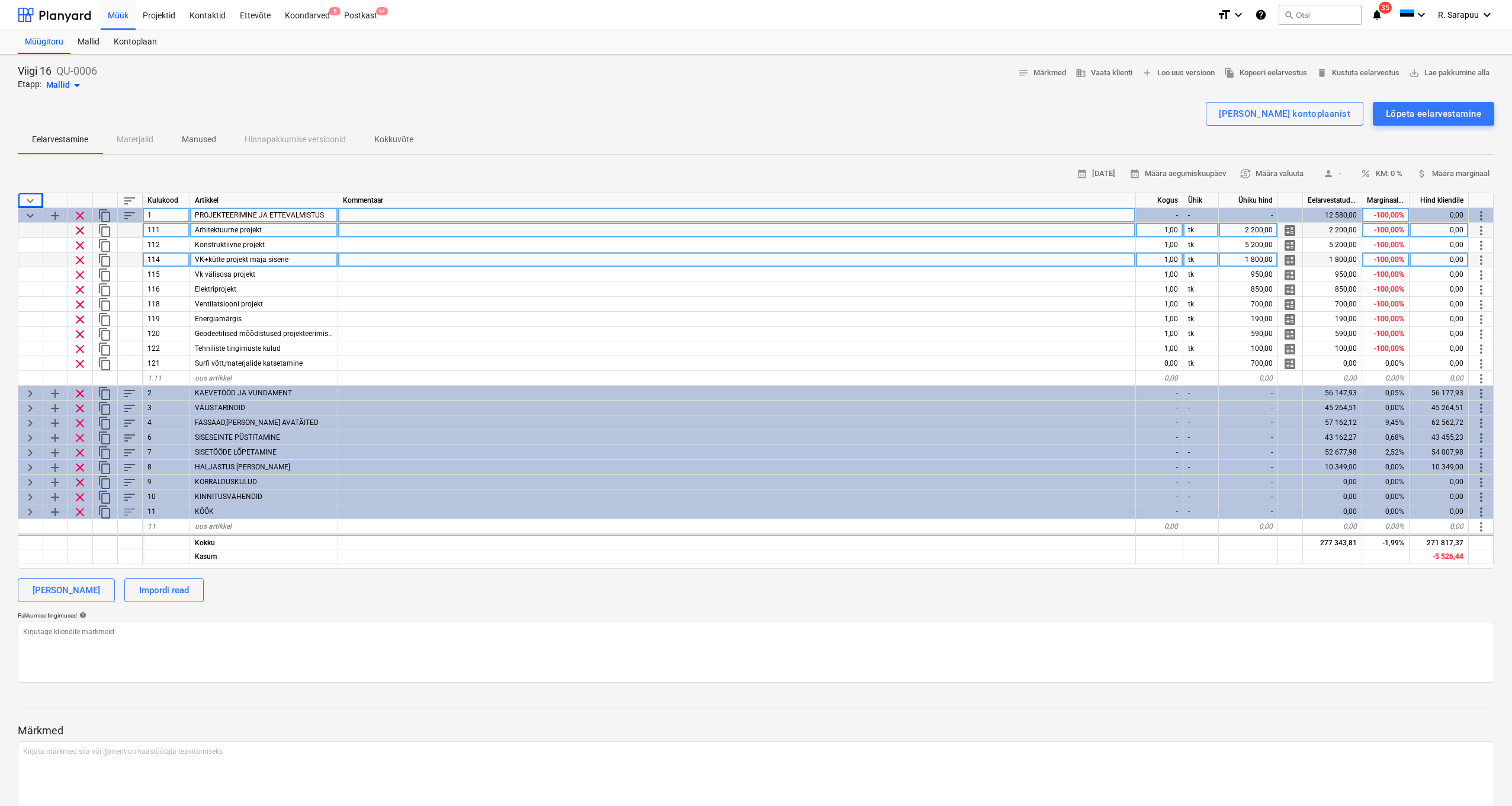
click at [31, 215] on span "keyboard_arrow_down" at bounding box center [30, 216] width 15 height 15
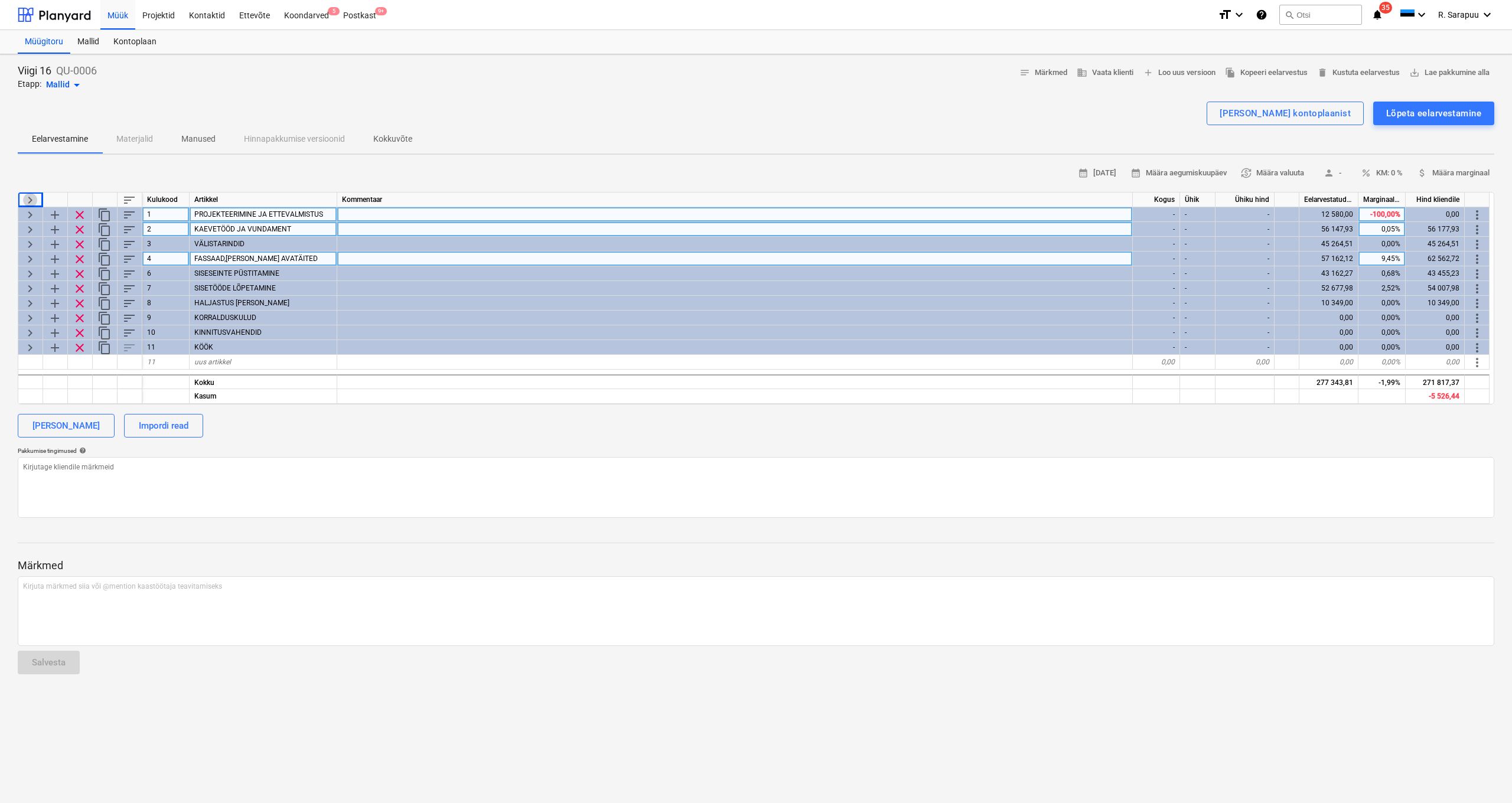
click at [35, 198] on span "keyboard_arrow_right" at bounding box center [30, 200] width 15 height 15
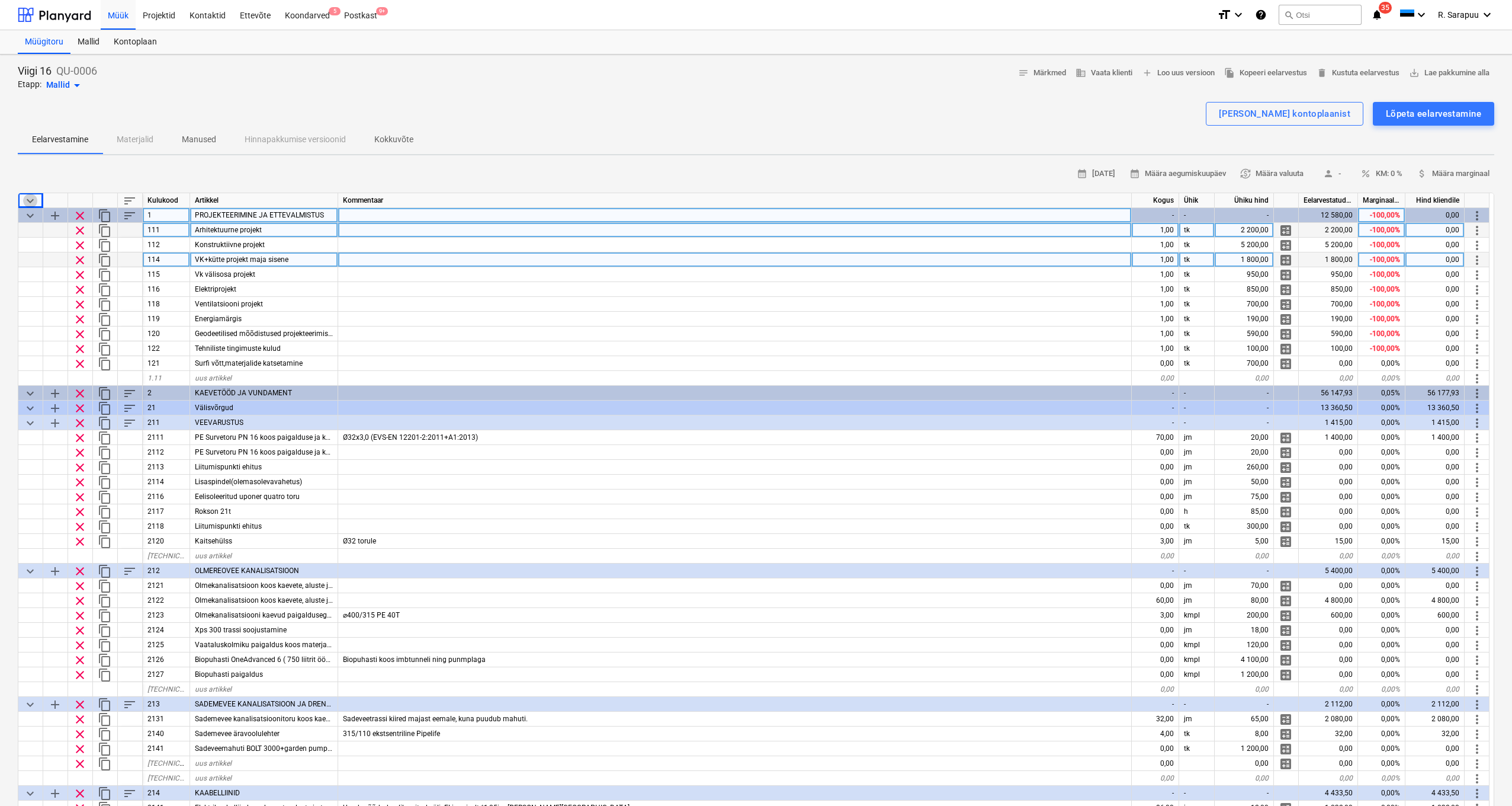
click at [35, 198] on span "keyboard_arrow_down" at bounding box center [30, 201] width 15 height 15
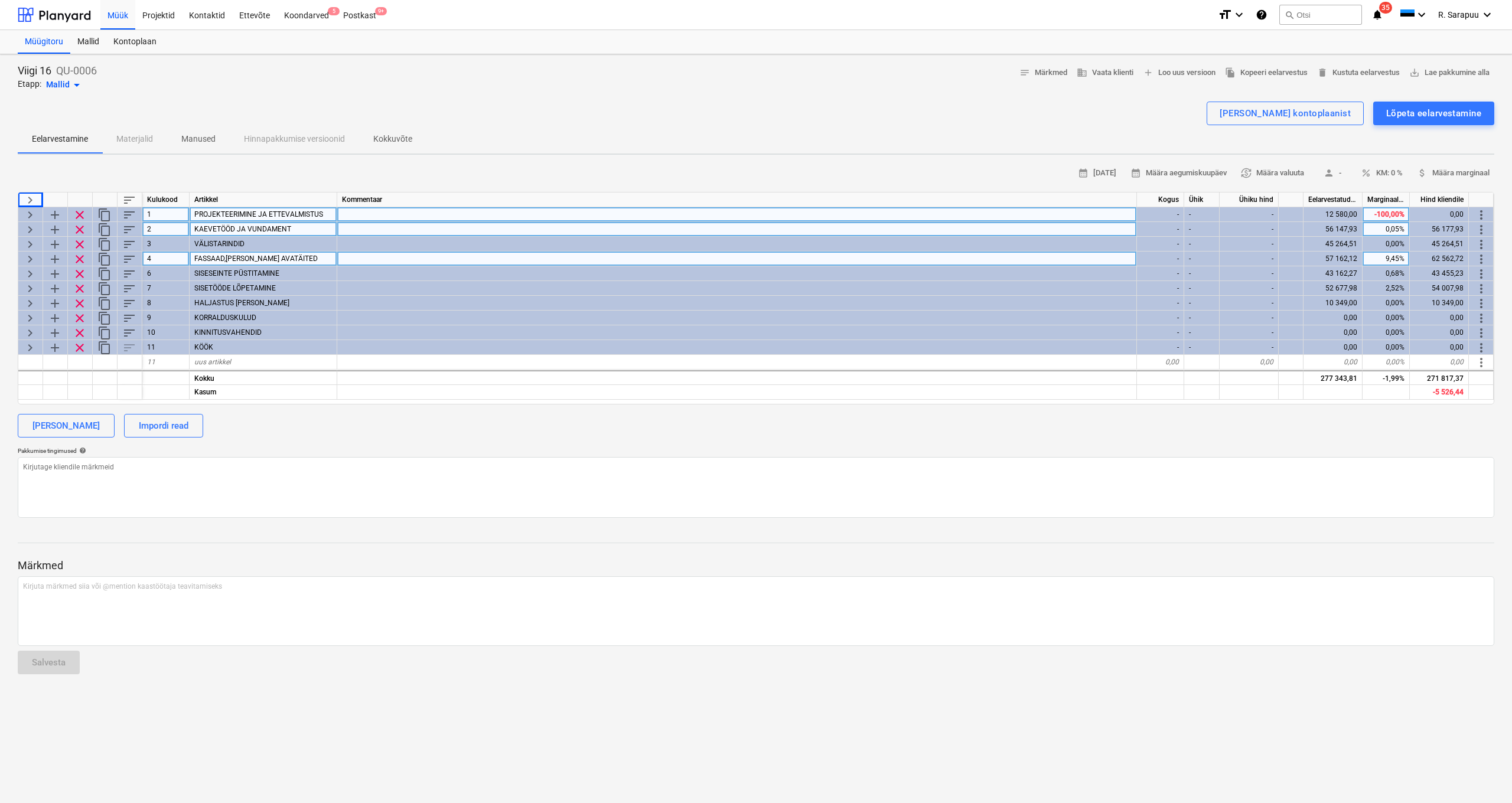
click at [27, 226] on span "keyboard_arrow_right" at bounding box center [30, 229] width 15 height 15
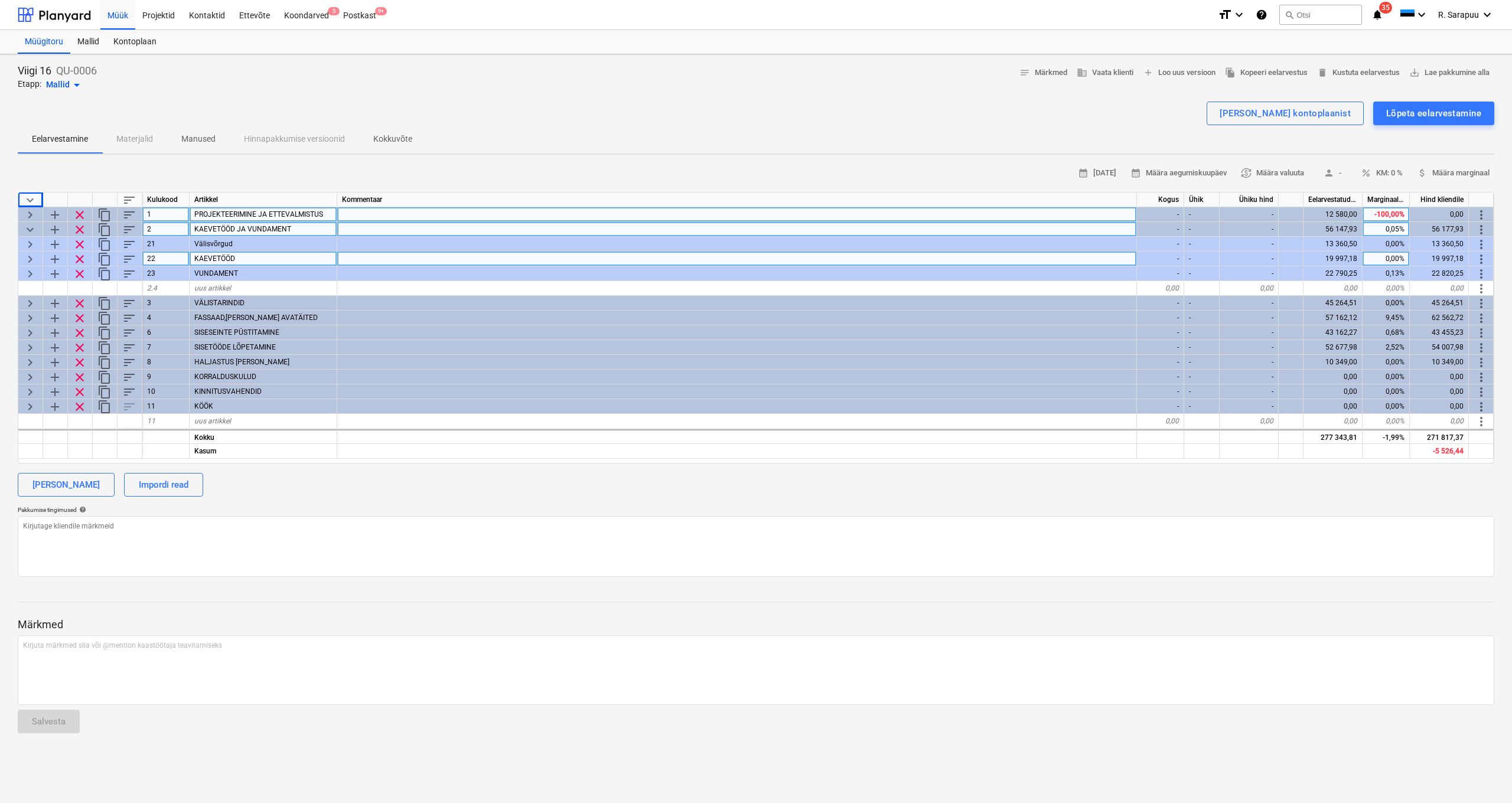
click at [29, 229] on span "keyboard_arrow_down" at bounding box center [30, 229] width 15 height 15
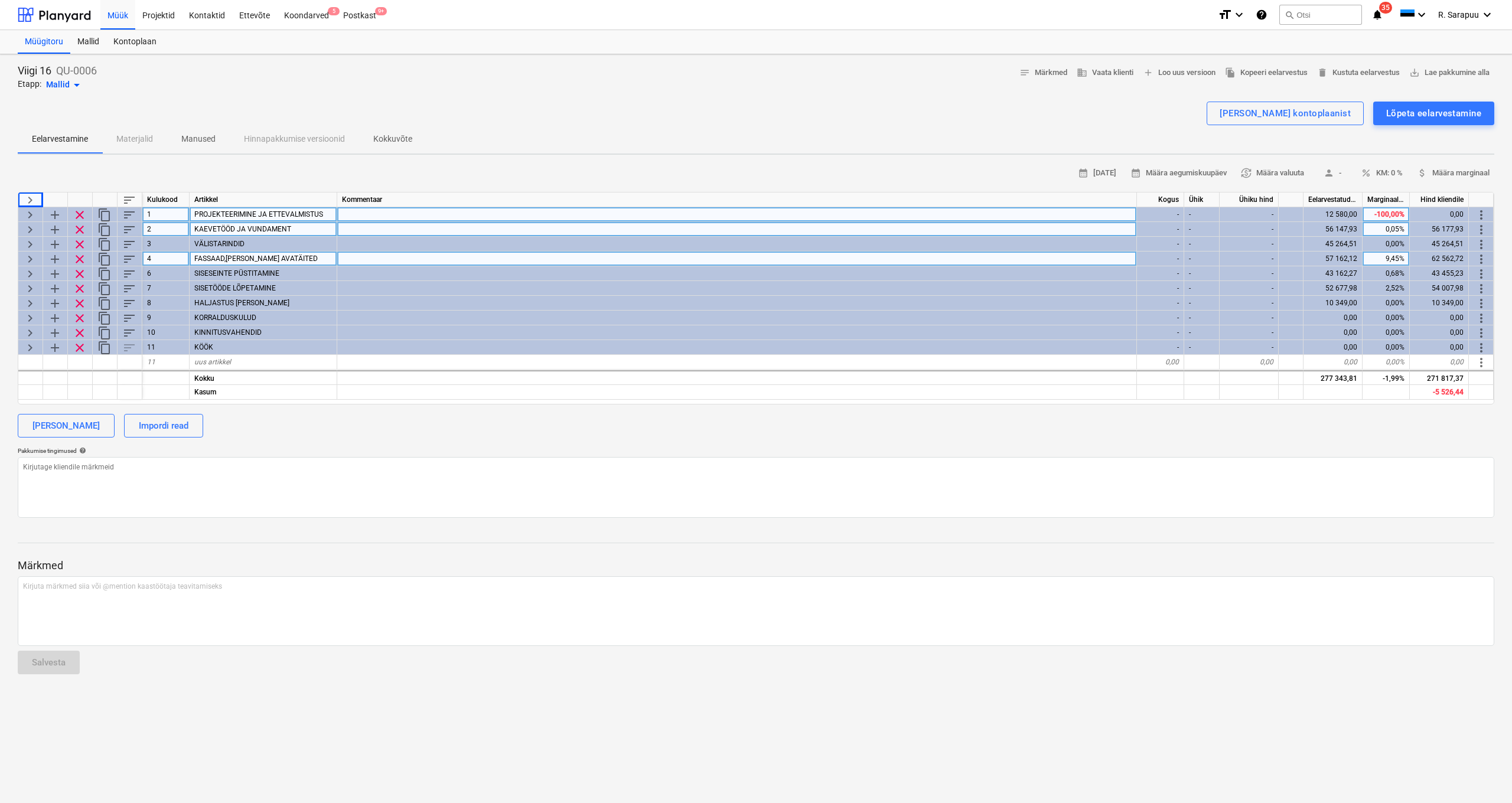
click at [29, 229] on span "keyboard_arrow_right" at bounding box center [30, 229] width 15 height 15
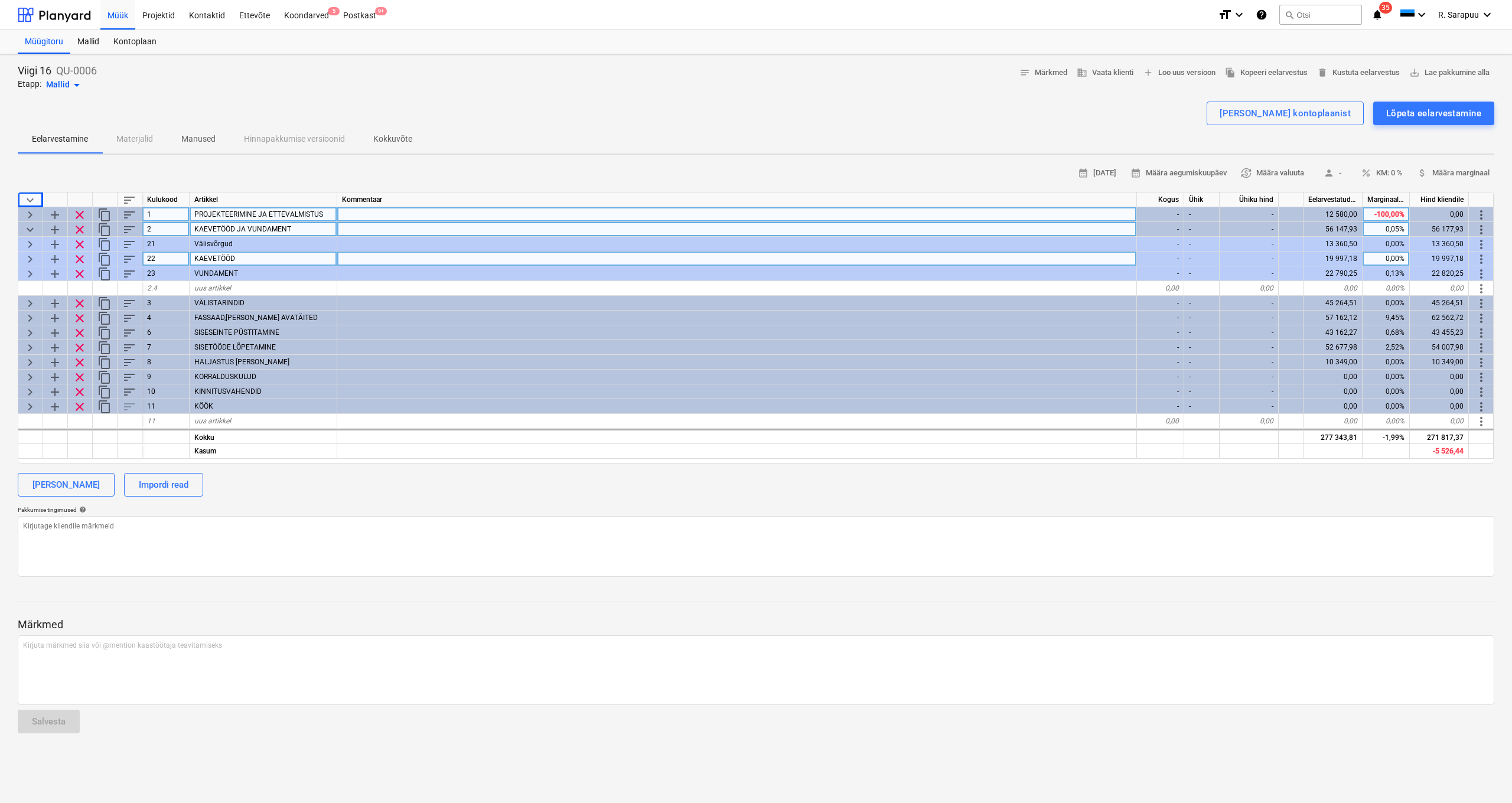
click at [29, 231] on span "keyboard_arrow_down" at bounding box center [30, 229] width 15 height 15
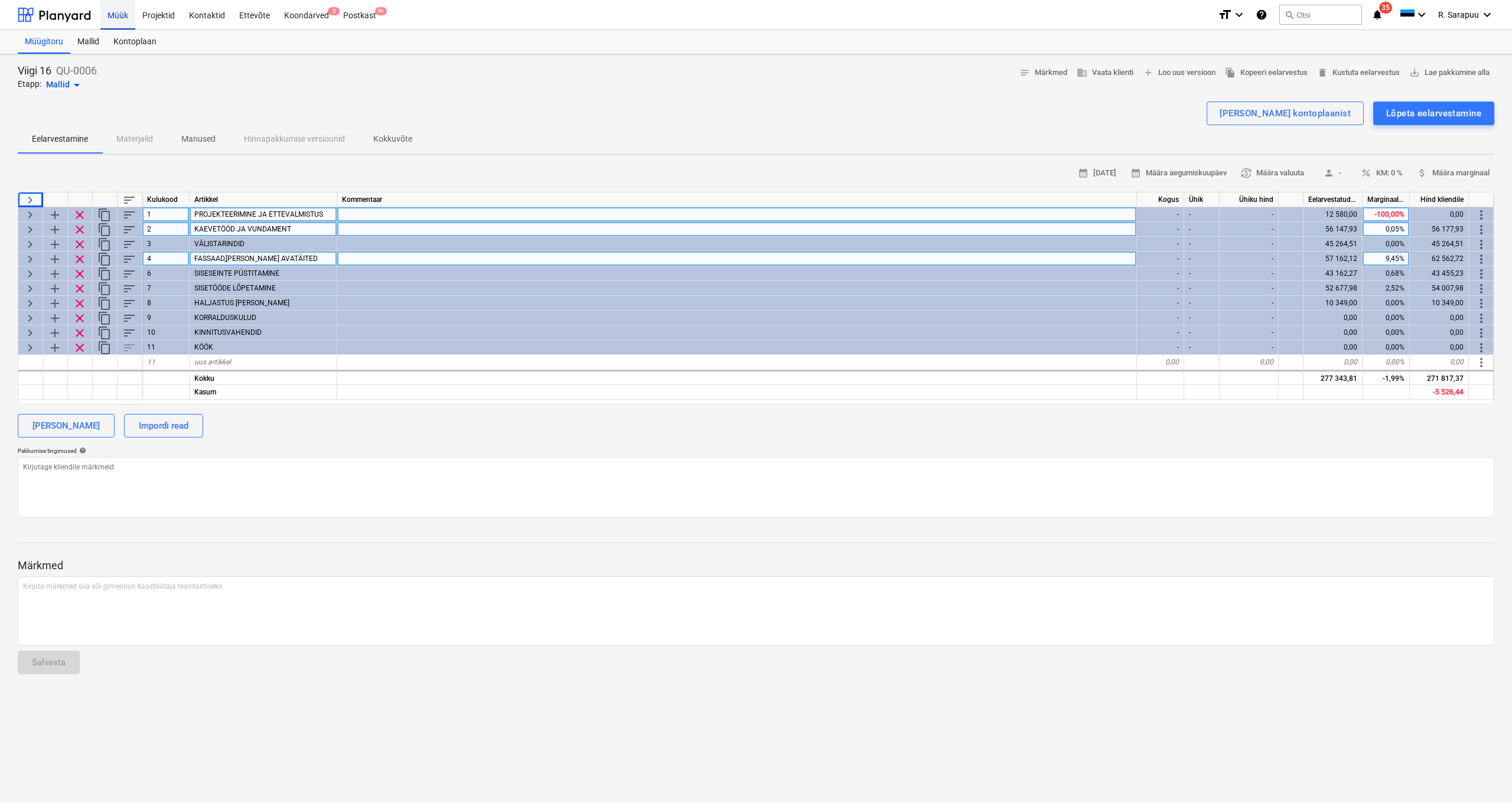
click at [122, 13] on div "Müük" at bounding box center [117, 14] width 35 height 30
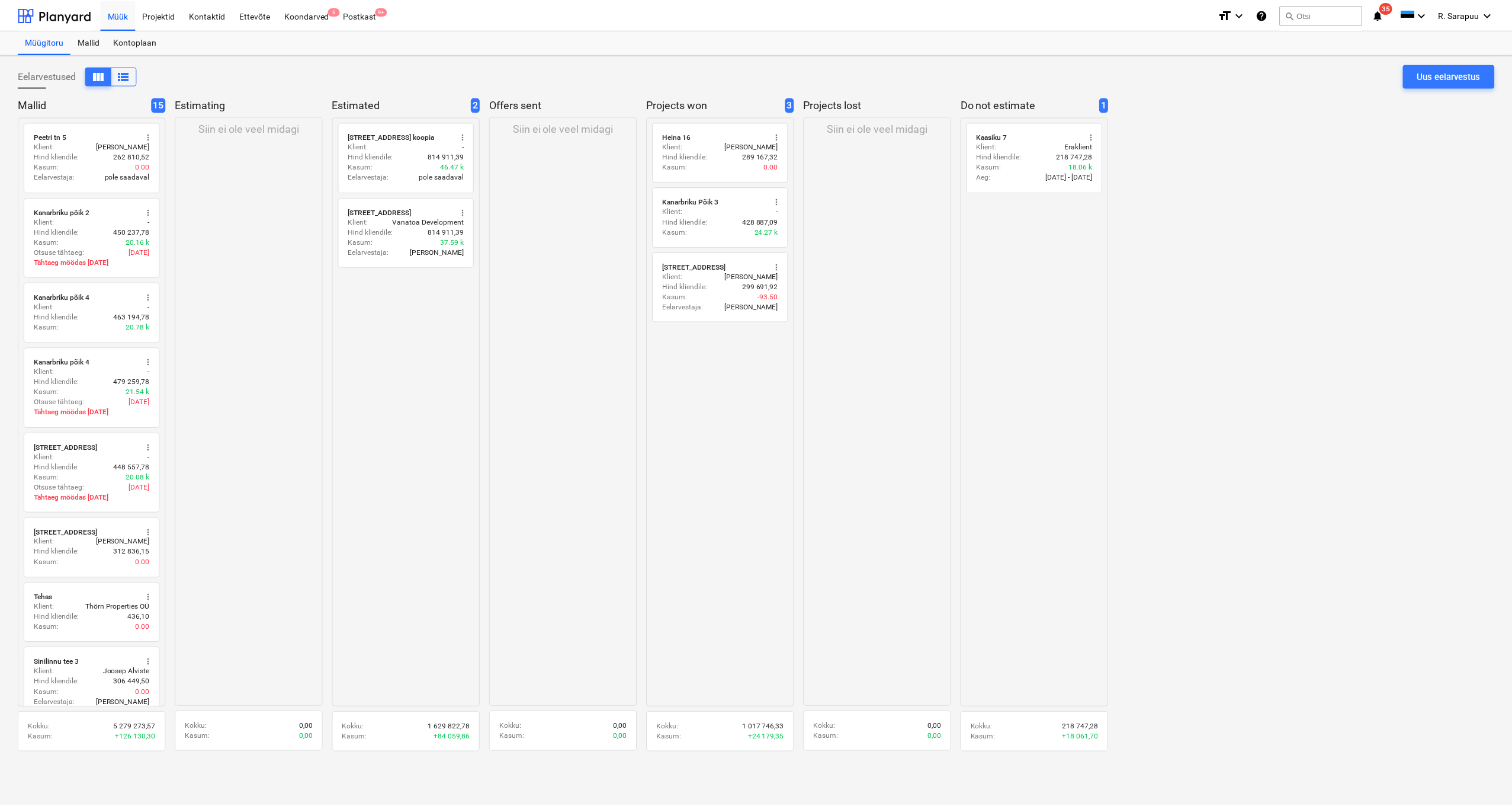
scroll to position [0, 1]
click at [102, 152] on div "Hind kliendile : 262 810,52" at bounding box center [91, 156] width 116 height 10
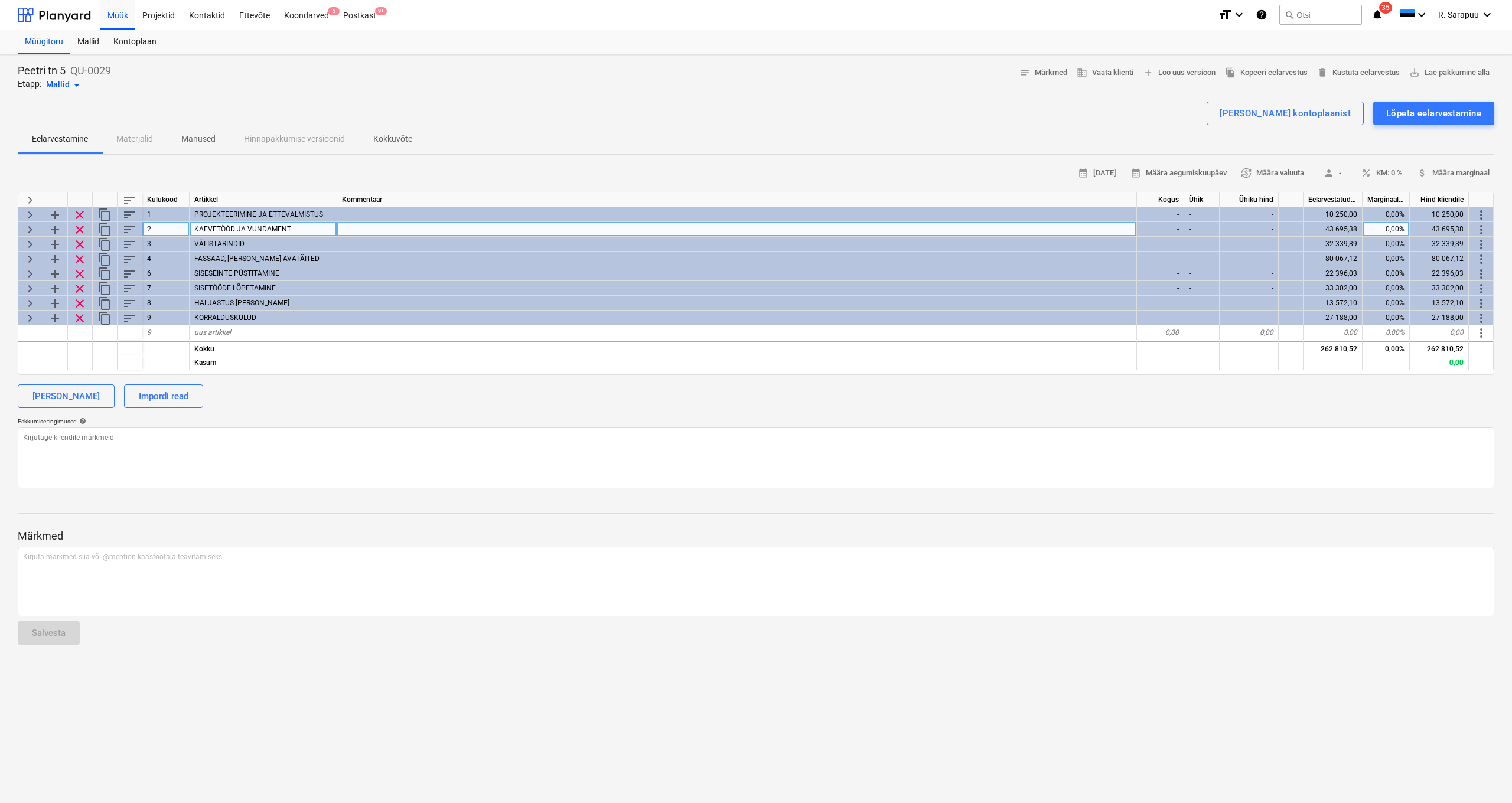
click at [31, 224] on span "keyboard_arrow_right" at bounding box center [30, 229] width 15 height 15
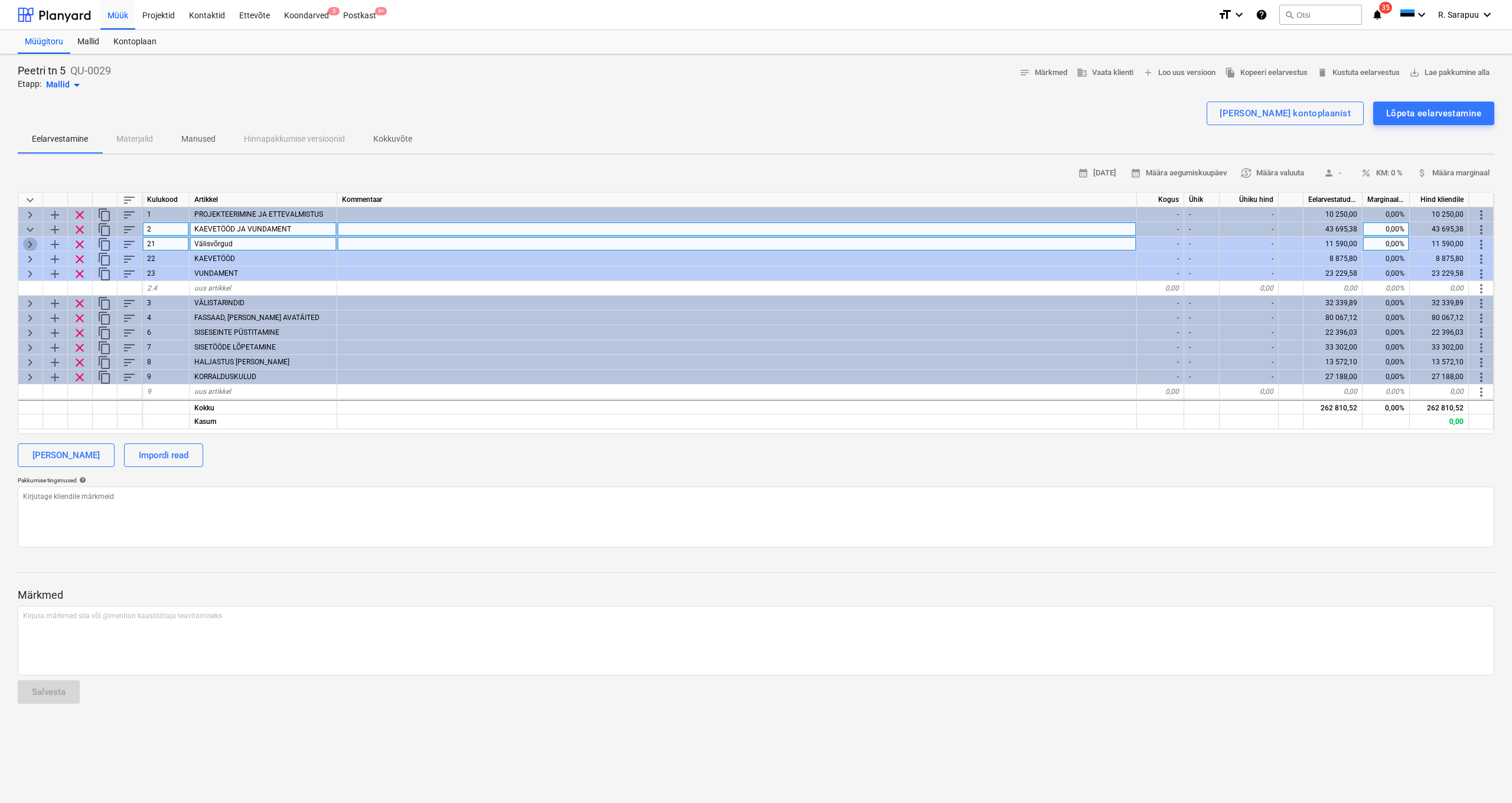
click at [36, 242] on span "keyboard_arrow_right" at bounding box center [30, 245] width 15 height 15
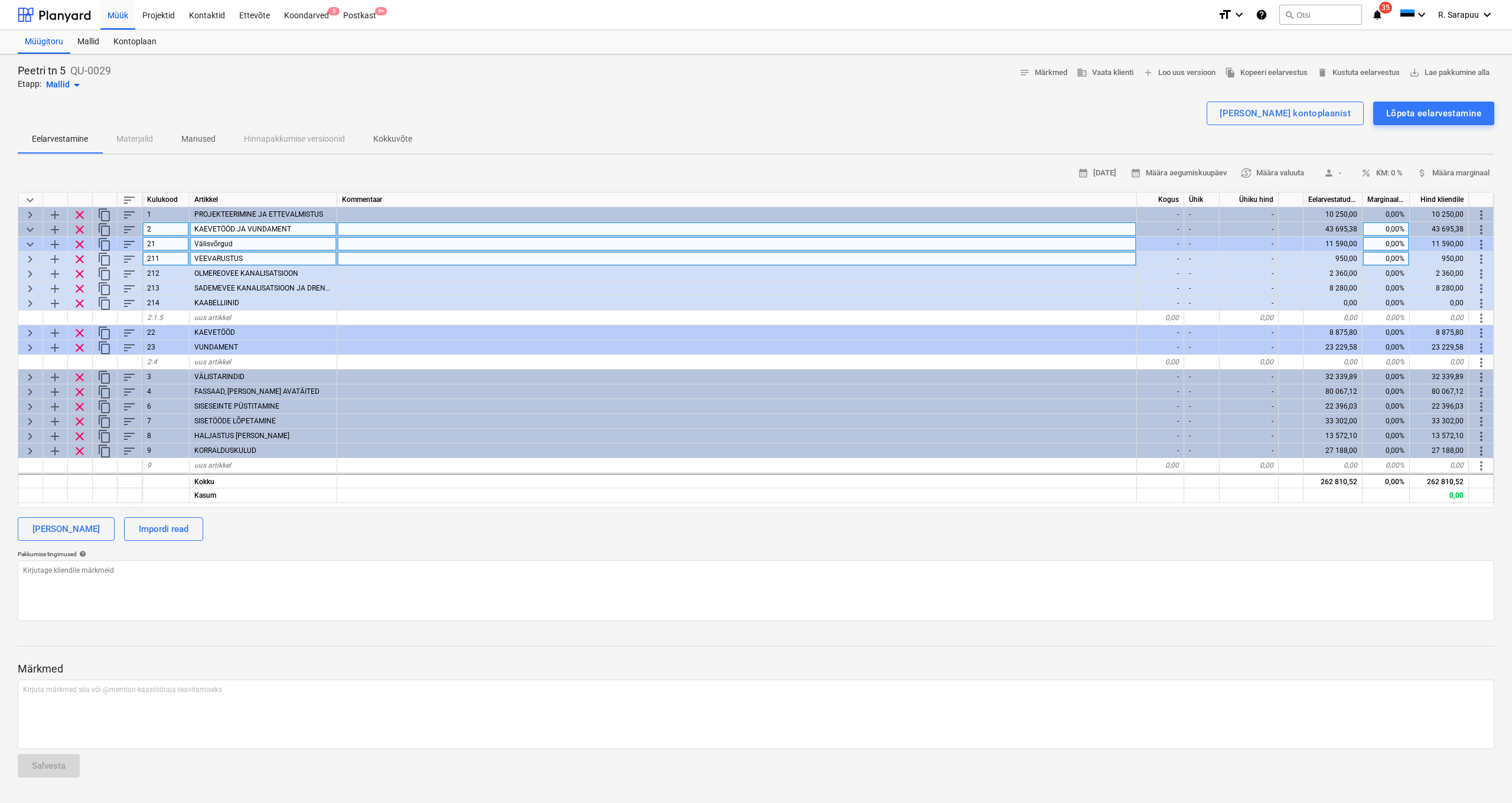
click at [24, 258] on span "keyboard_arrow_right" at bounding box center [30, 259] width 15 height 15
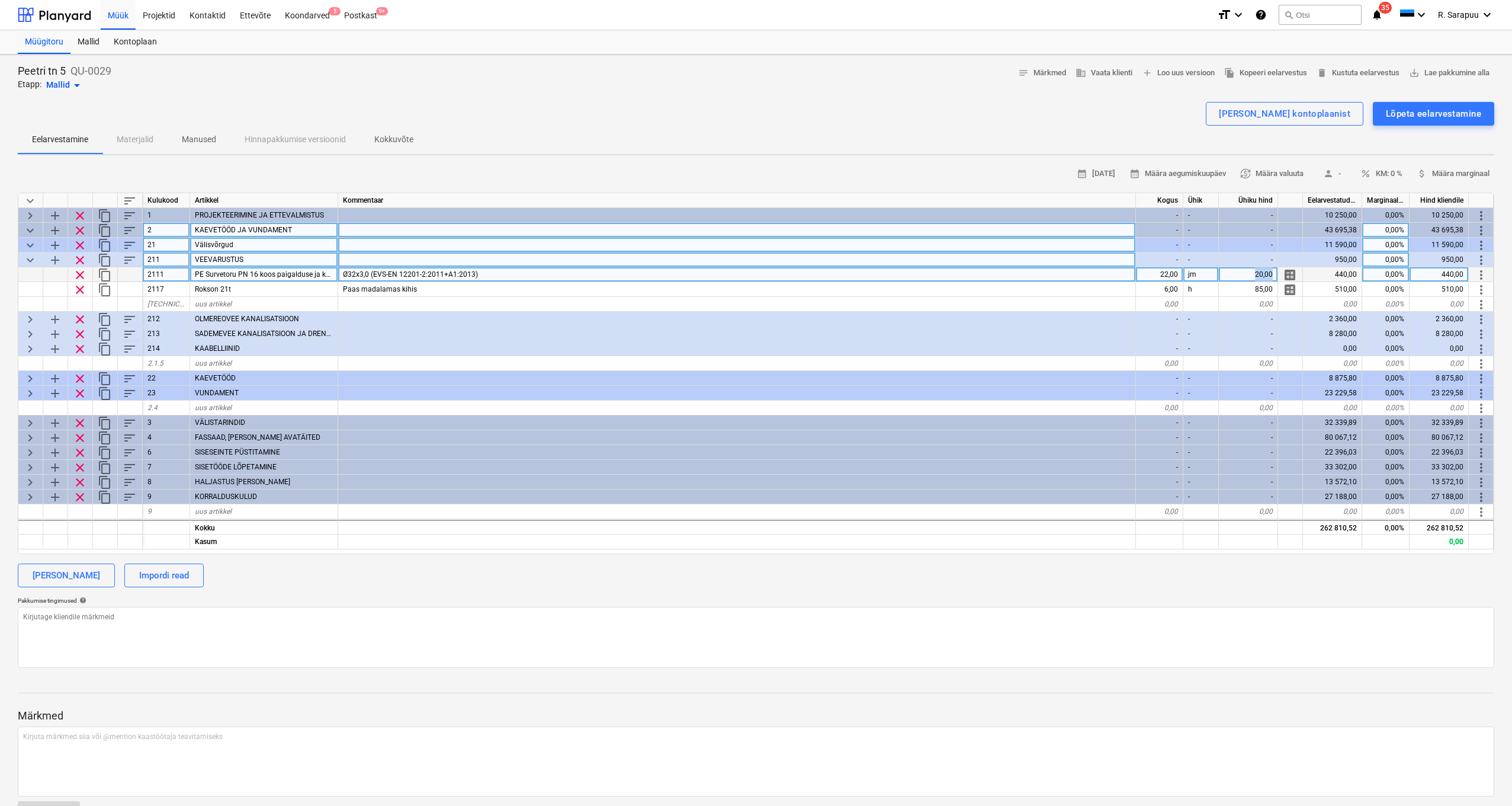
drag, startPoint x: 1256, startPoint y: 270, endPoint x: 1306, endPoint y: 273, distance: 50.1
click at [0, 0] on div "clear content_copy 2111 PE Survetoru PN 16 koos paigalduse ja kaevetega Ø32x3,0…" at bounding box center [0, 0] width 0 height 0
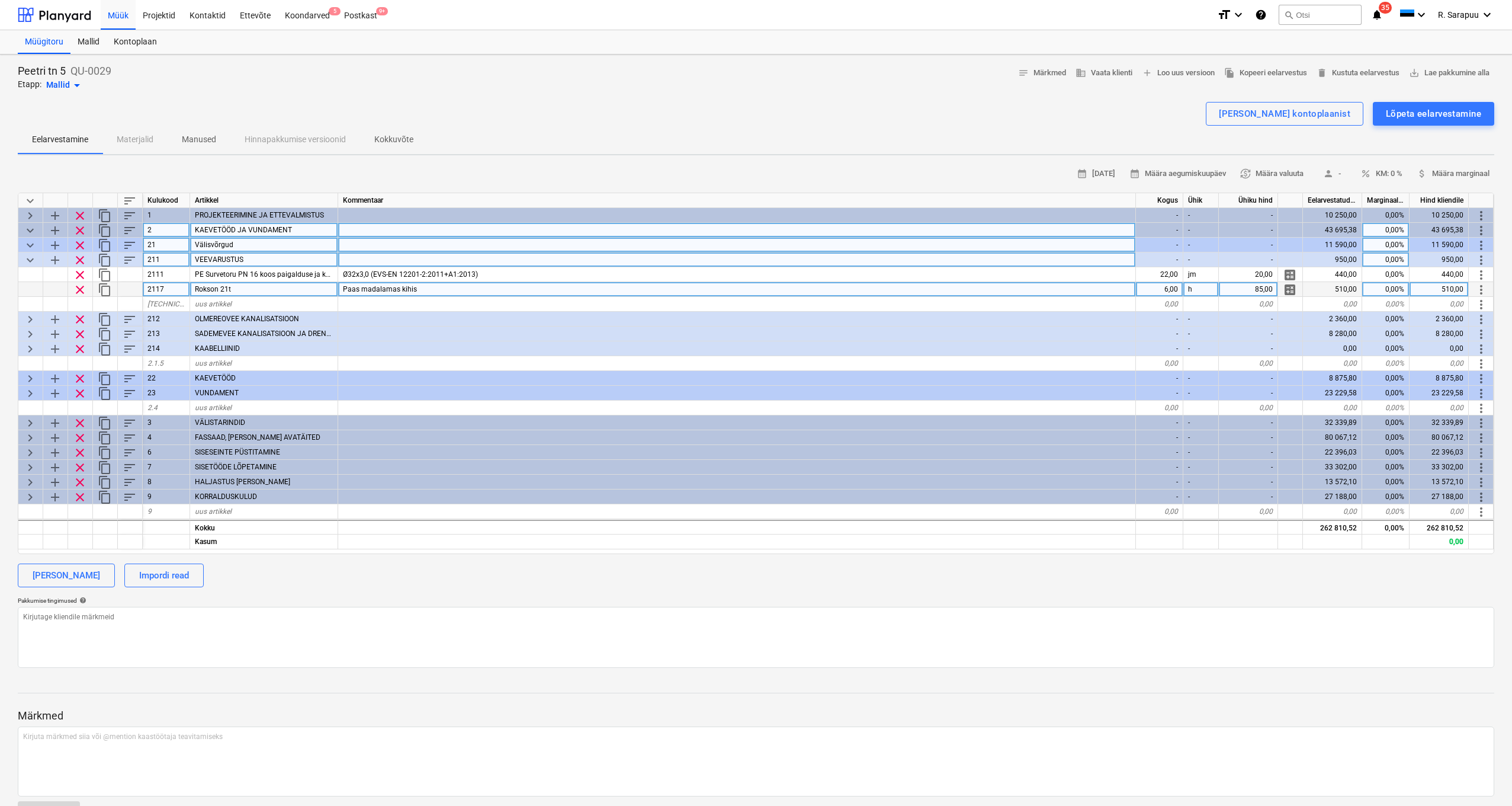
click at [614, 288] on div "Paas madalamas kihis" at bounding box center [736, 290] width 798 height 15
click at [30, 259] on span "keyboard_arrow_down" at bounding box center [30, 260] width 15 height 15
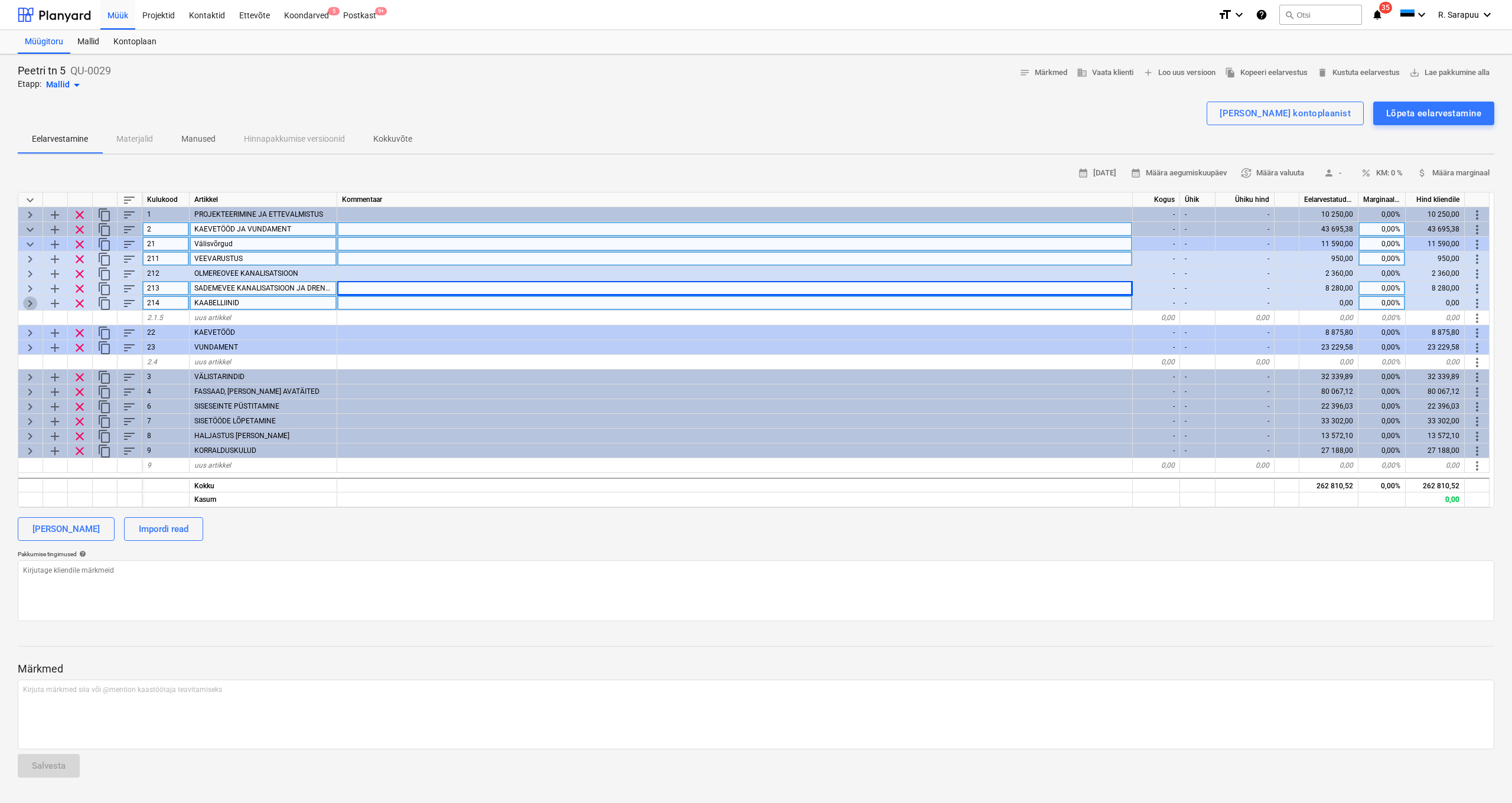
click at [29, 300] on span "keyboard_arrow_right" at bounding box center [30, 304] width 15 height 15
type textarea "x"
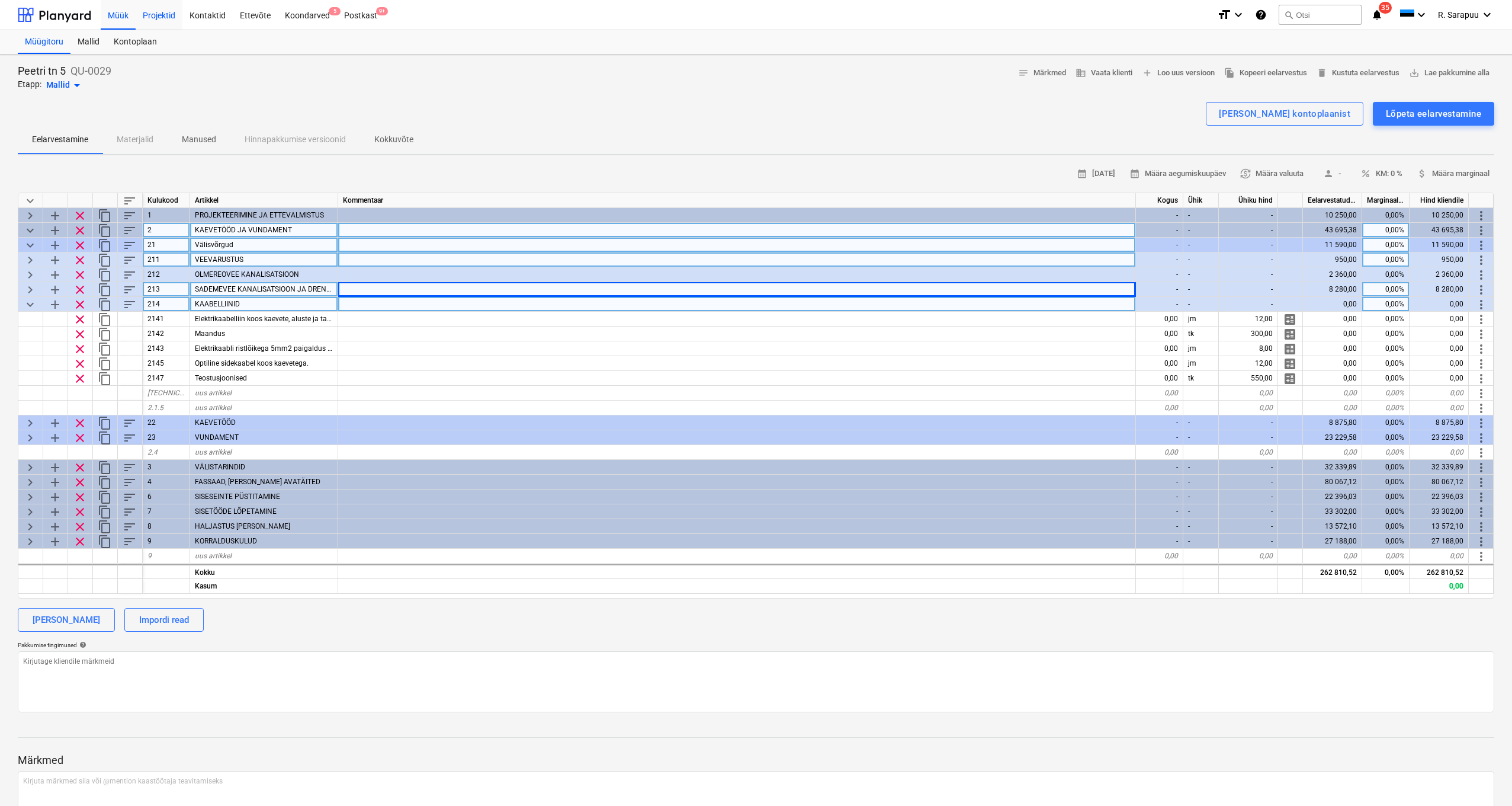
click at [169, 21] on div "Projektid" at bounding box center [158, 14] width 47 height 30
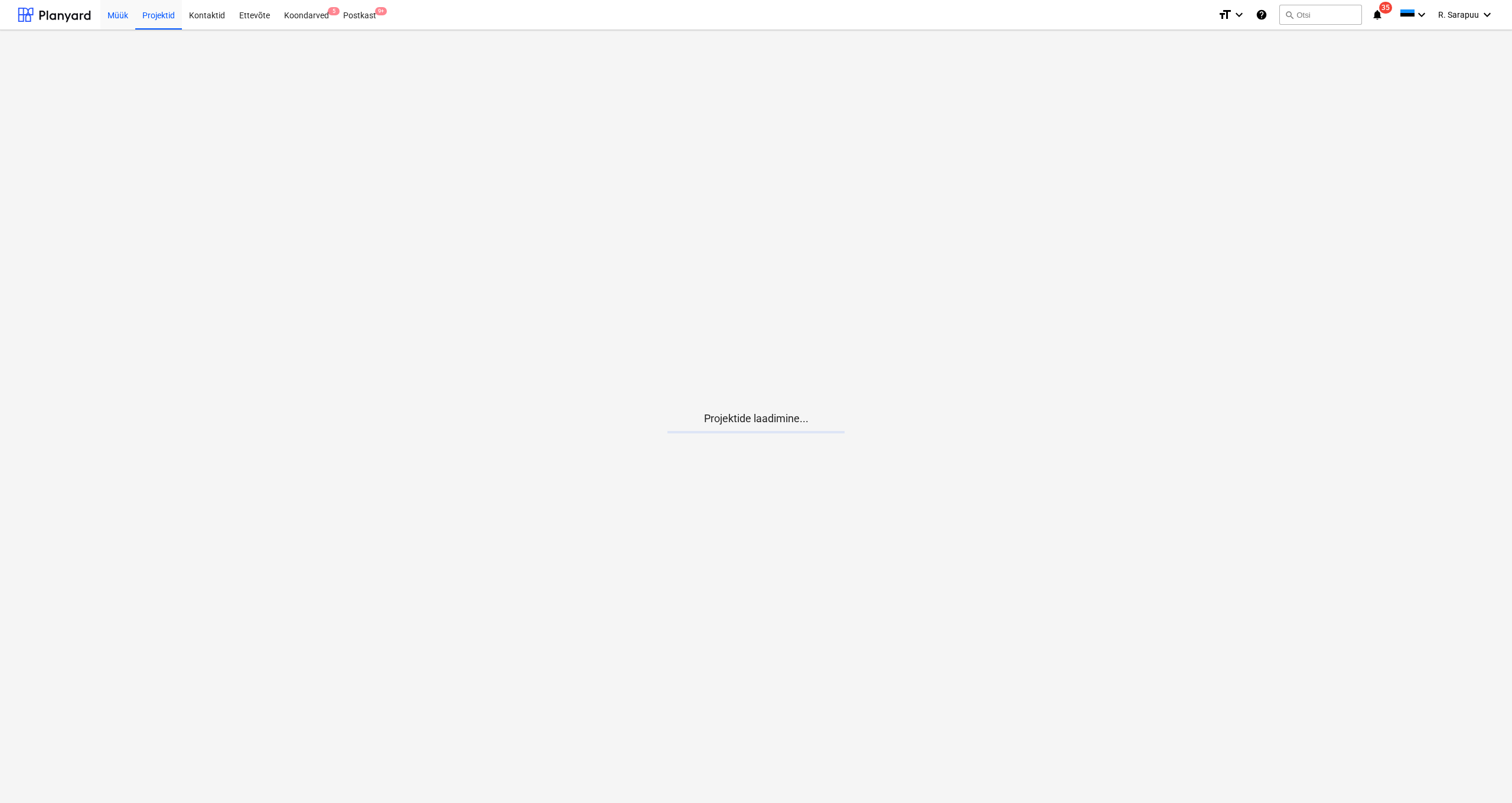
click at [110, 19] on div "Müük" at bounding box center [117, 14] width 35 height 30
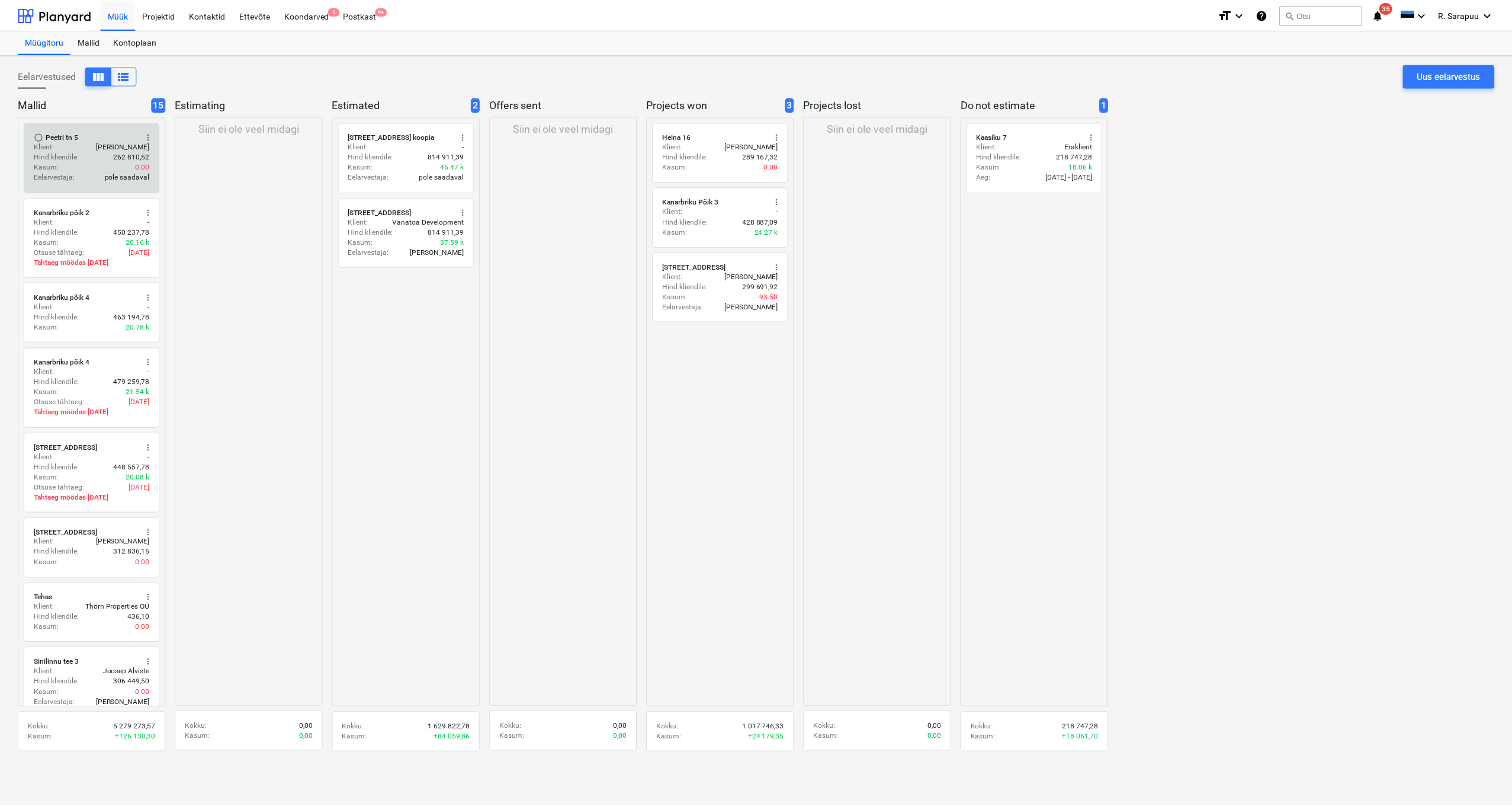
scroll to position [0, 1]
click at [162, 21] on div "Projektid" at bounding box center [158, 14] width 47 height 30
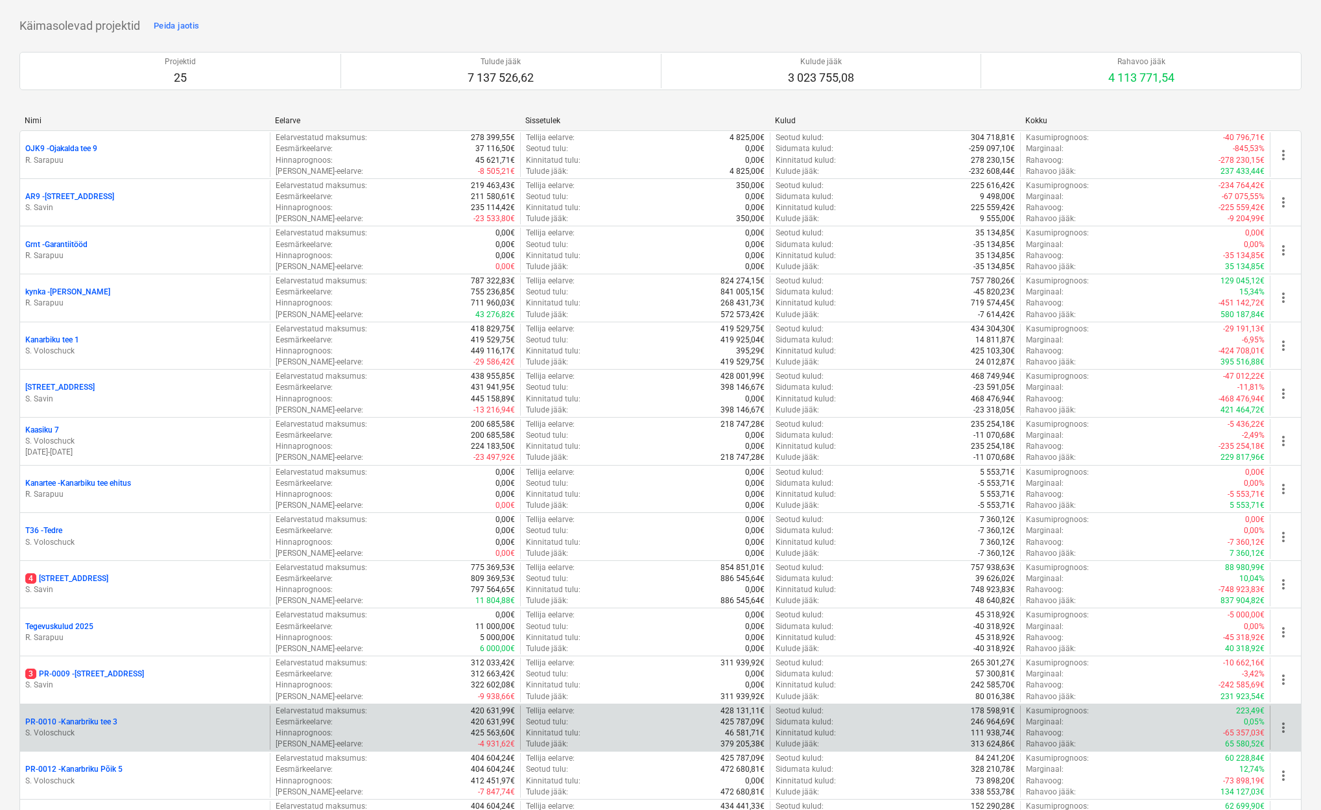
scroll to position [160, 0]
